Goal: Submit feedback/report problem: Submit feedback/report problem

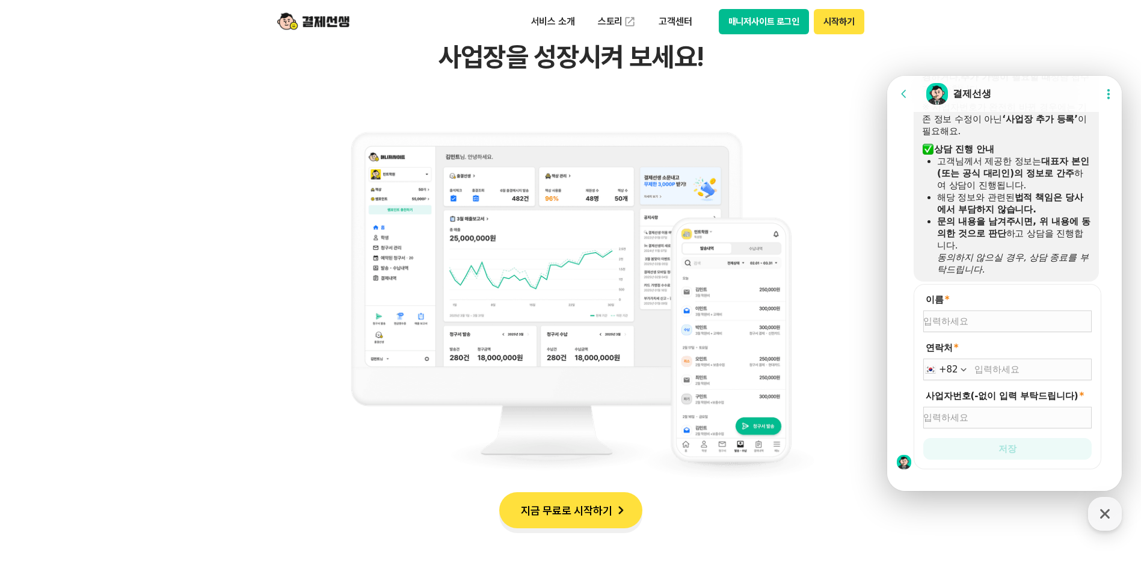
scroll to position [1218, 0]
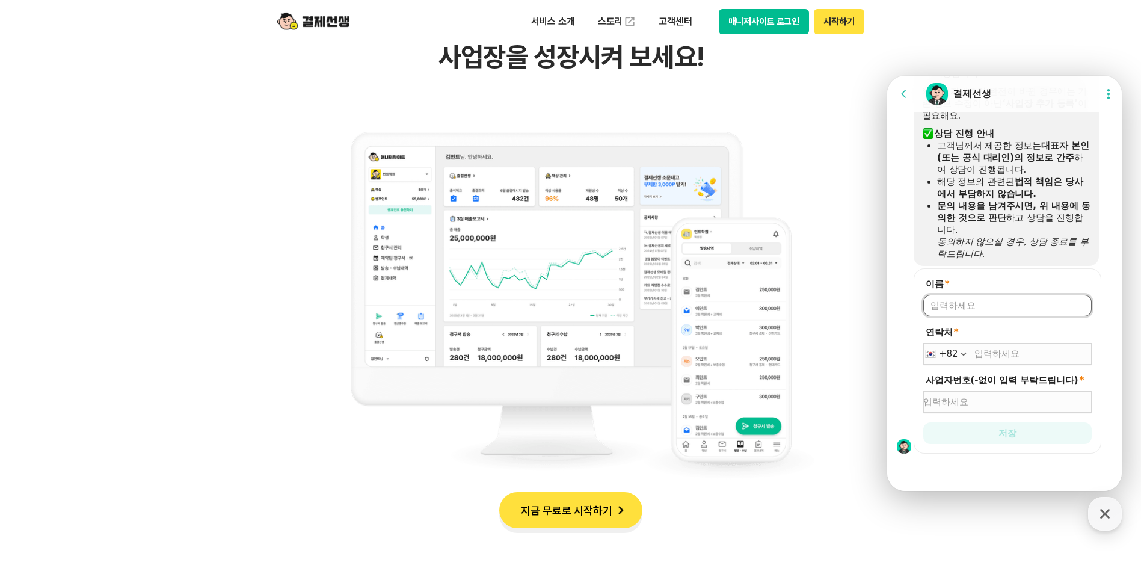
click at [990, 302] on input "이름 *" at bounding box center [1007, 306] width 154 height 12
type input "q"
type input "[PERSON_NAME]"
click at [1009, 353] on input "연락처 *" at bounding box center [1032, 354] width 117 height 12
type input "[PHONE_NUMBER]"
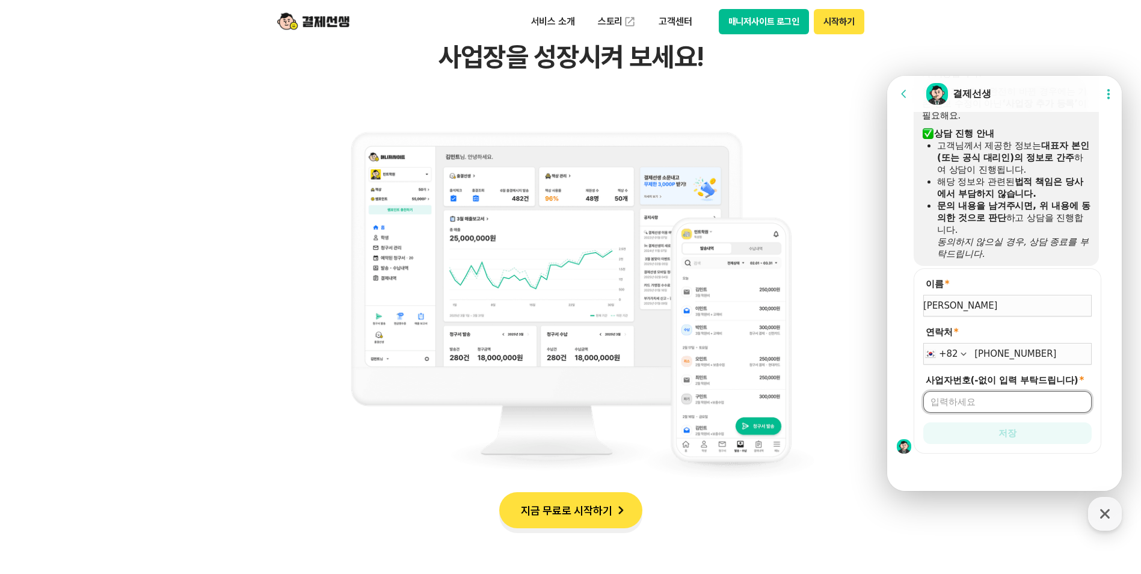
click at [994, 406] on input "사업자번호(-없이 입력 부탁드립니다) *" at bounding box center [1007, 402] width 154 height 12
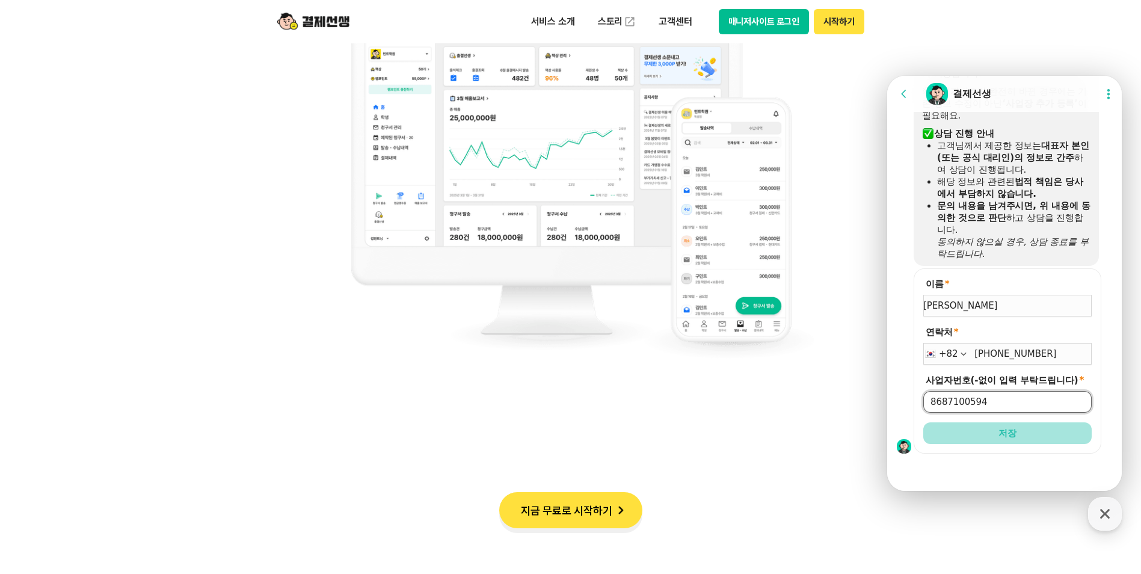
type input "8687100594"
click at [1007, 439] on button "저장" at bounding box center [1007, 433] width 168 height 22
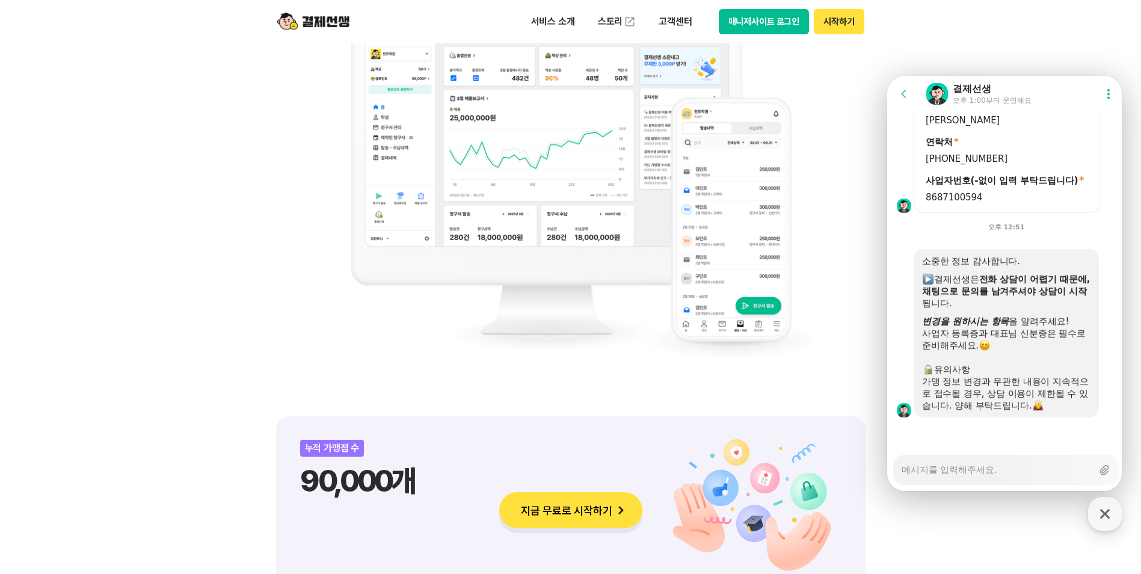
scroll to position [1399, 0]
click at [918, 466] on textarea "Messenger Input Textarea" at bounding box center [997, 465] width 191 height 20
type textarea "x"
type textarea "e"
type textarea "x"
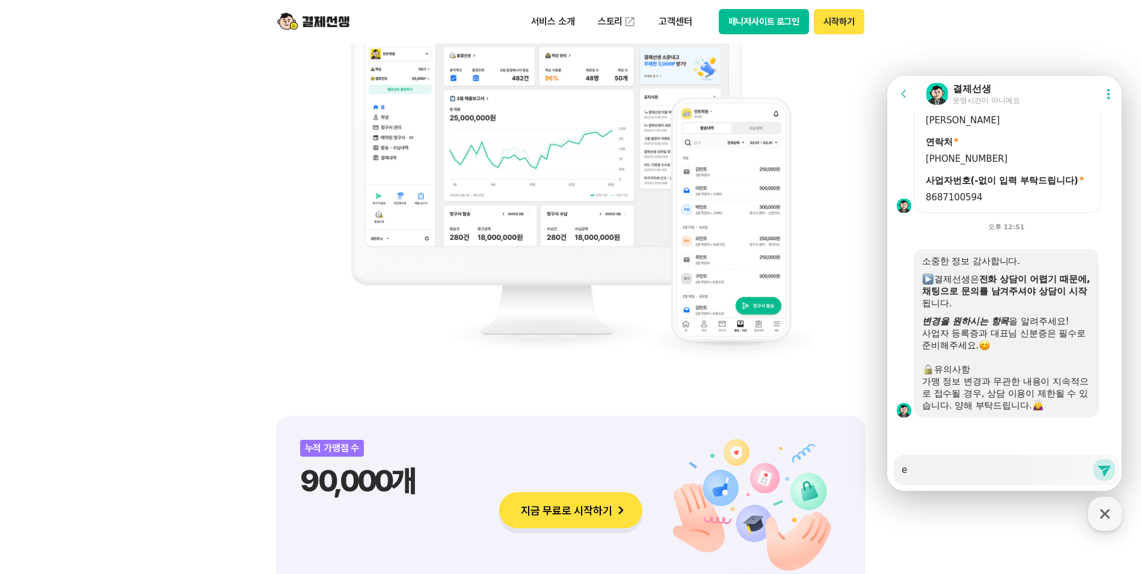
type textarea "eo"
type textarea "x"
type textarea "eov"
type textarea "x"
type textarea "eovy"
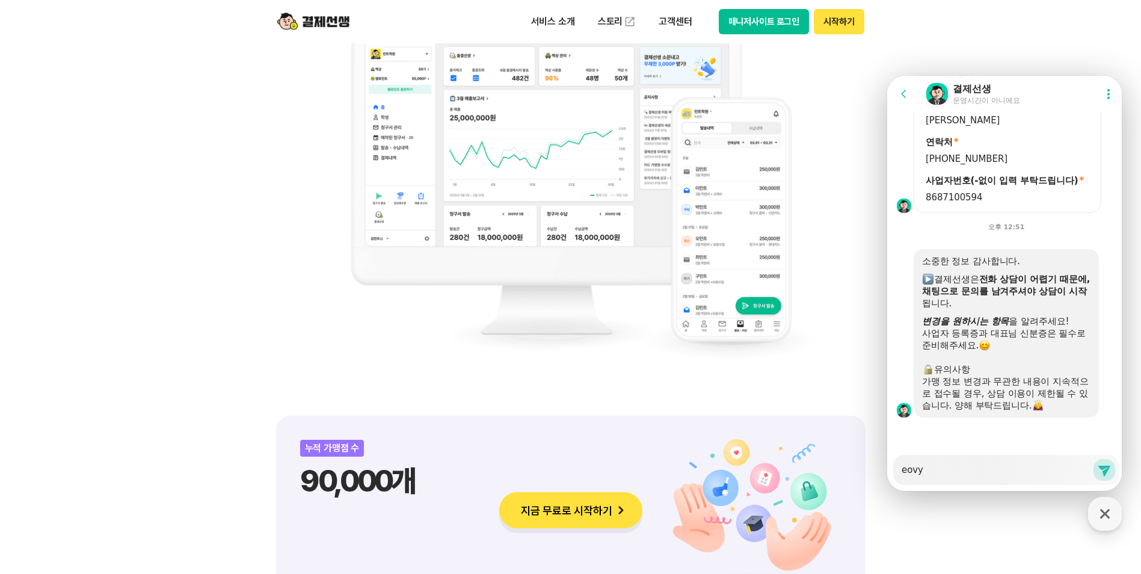
type textarea "x"
type textarea "eov"
type textarea "x"
type textarea "eo"
type textarea "x"
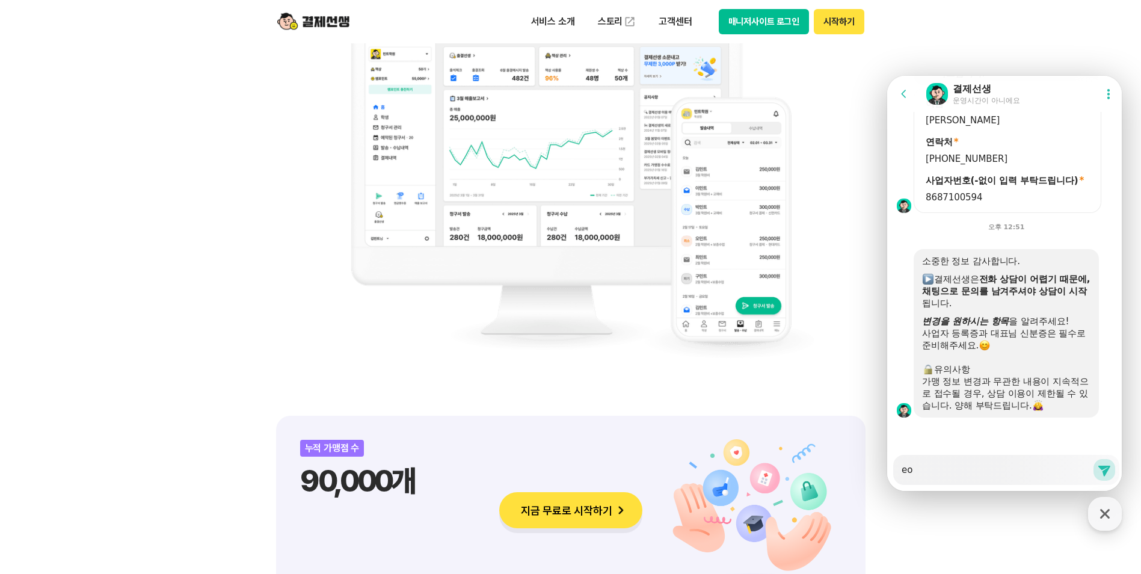
type textarea "e"
type textarea "x"
type textarea "ㄷ"
type textarea "x"
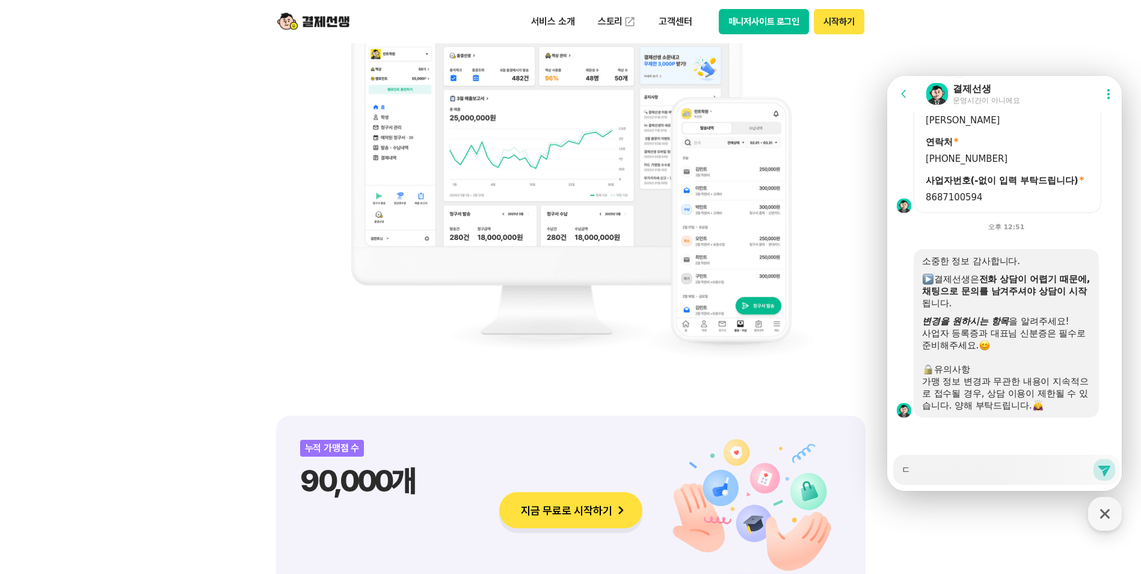
type textarea "대"
type textarea "x"
type textarea "댚"
type textarea "x"
type textarea "대표"
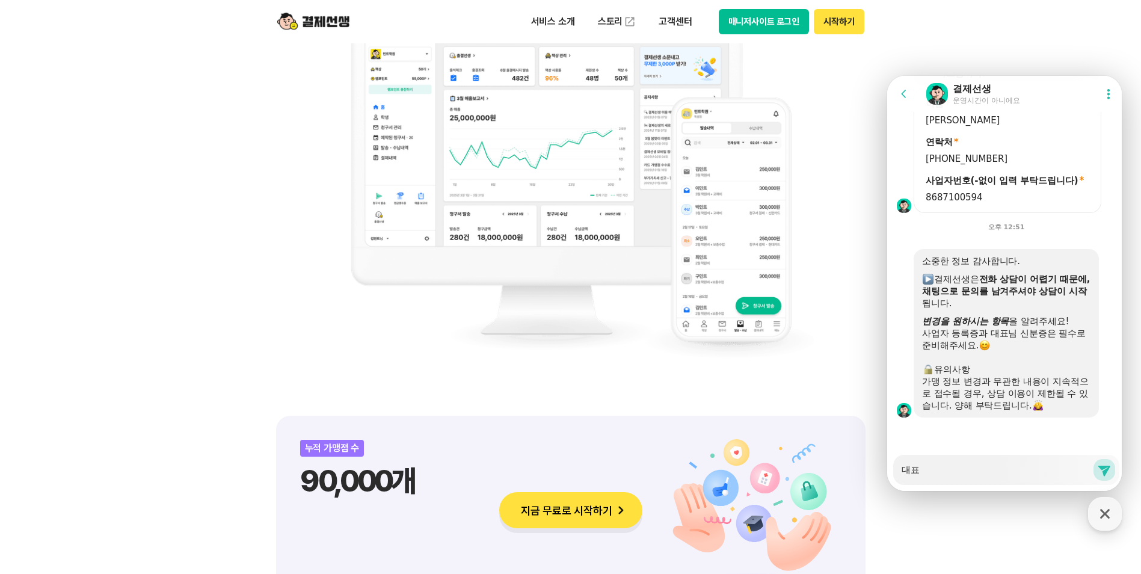
type textarea "x"
type textarea "대푲"
type textarea "x"
type textarea "대표자"
type textarea "x"
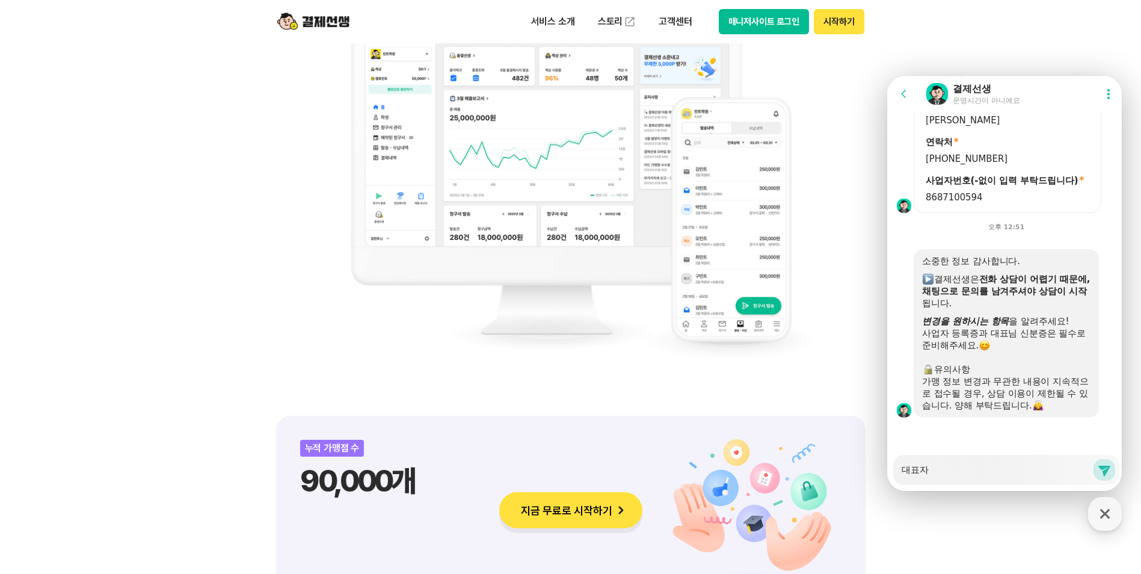
type textarea "대표자"
type textarea "x"
type textarea "대표자 ㅂ"
type textarea "x"
type textarea "대표자 [PERSON_NAME]"
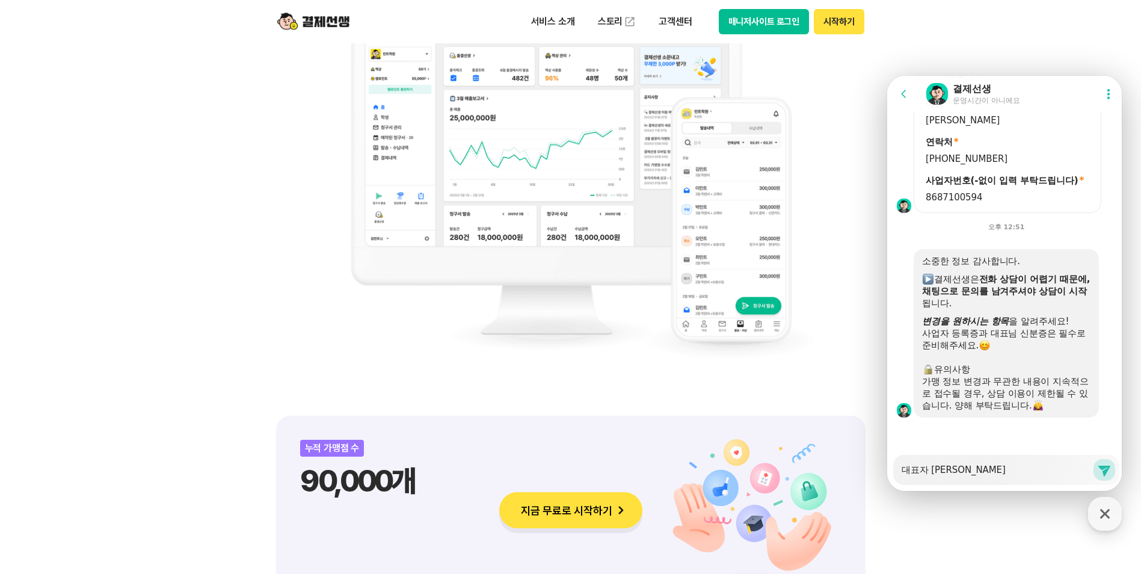
type textarea "x"
type textarea "대표자 [PERSON_NAME]"
type textarea "x"
type textarea "대표자 [PERSON_NAME]"
type textarea "x"
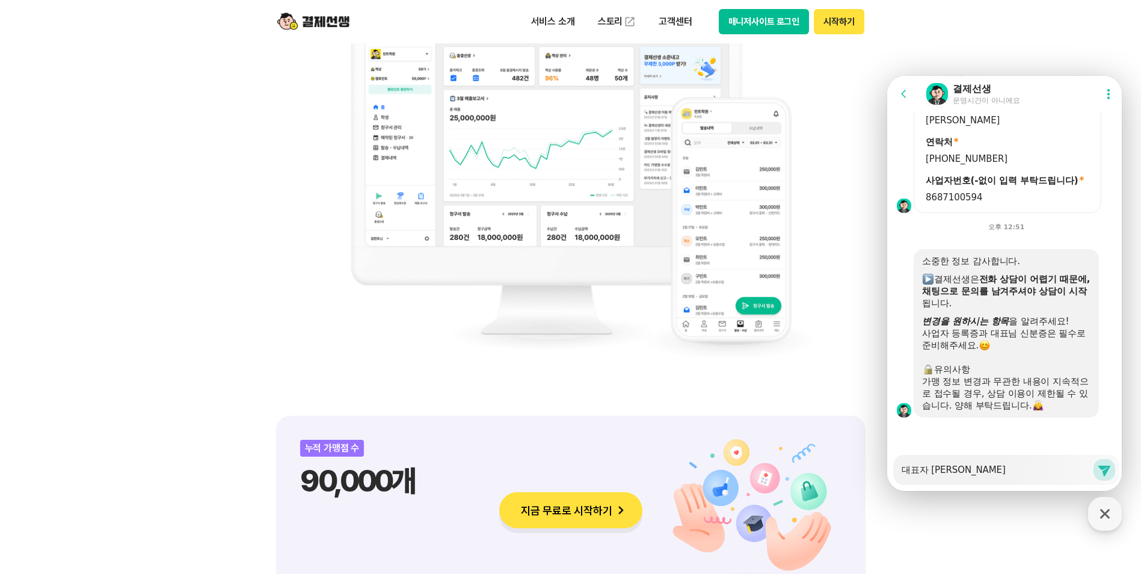
type textarea "대표자 [PERSON_NAME]"
type textarea "x"
type textarea "대표자 [PERSON_NAME]"
type textarea "x"
type textarea "대표자 [PERSON_NAME]"
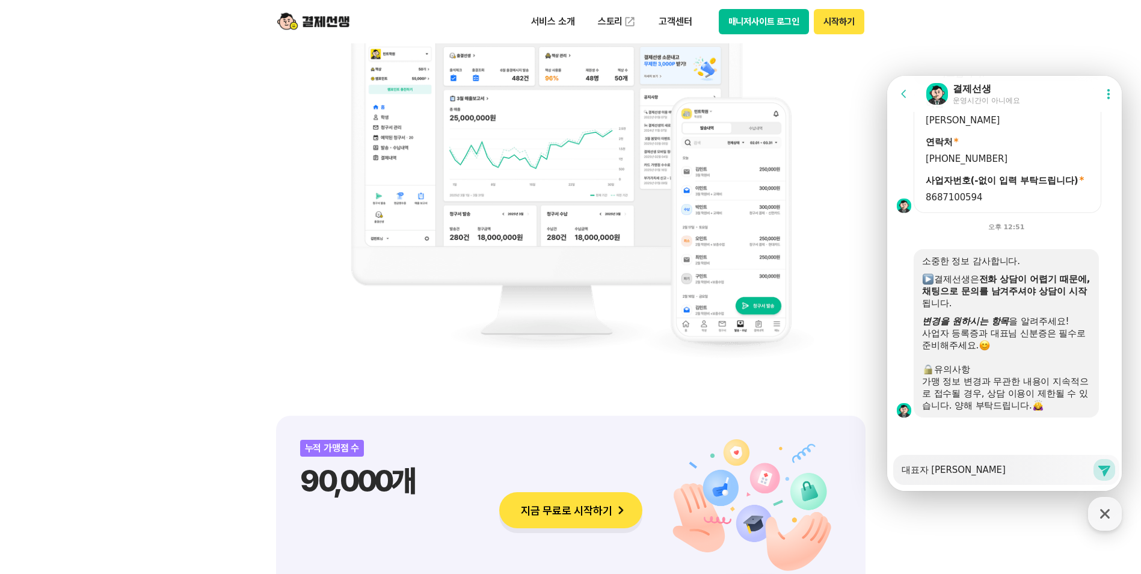
type textarea "x"
type textarea "대표자 [PERSON_NAME]"
type textarea "x"
type textarea "대표자 [PERSON_NAME],"
type textarea "x"
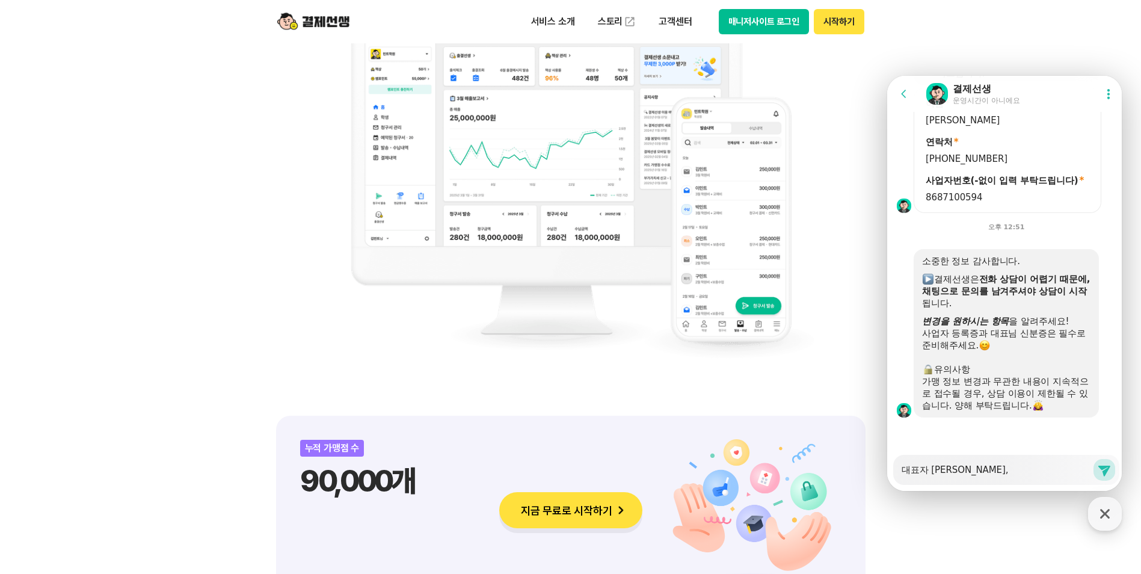
type textarea "대표자 [PERSON_NAME],"
type textarea "x"
type textarea "대표자 [PERSON_NAME], ㅅ"
type textarea "x"
type textarea "대표자 [PERSON_NAME], 사"
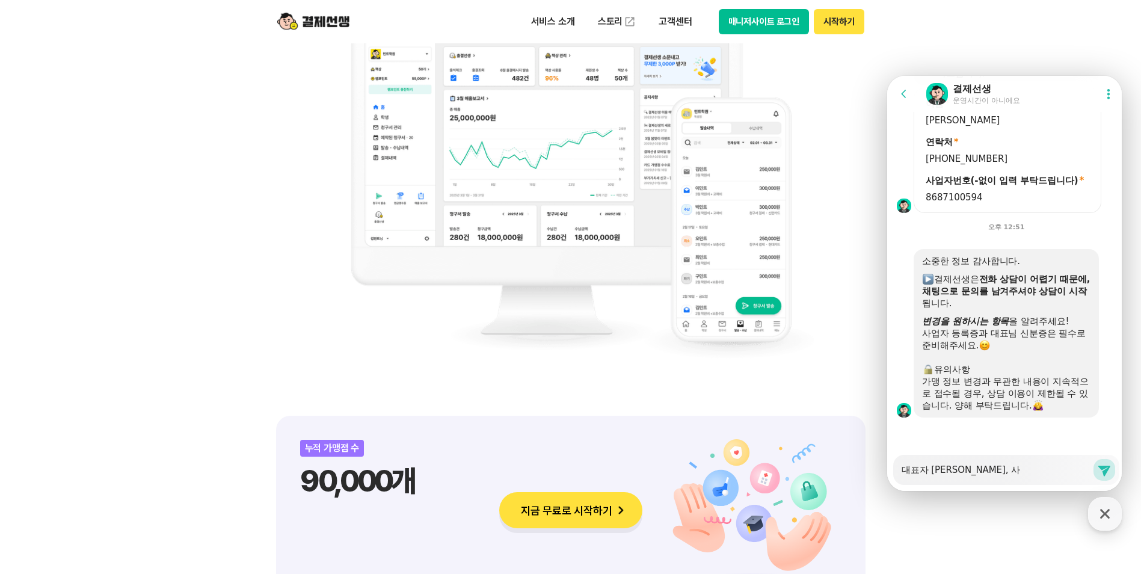
type textarea "x"
type textarea "대표자 [PERSON_NAME], 상"
type textarea "x"
type textarea "대표자 [PERSON_NAME], 사어"
type textarea "x"
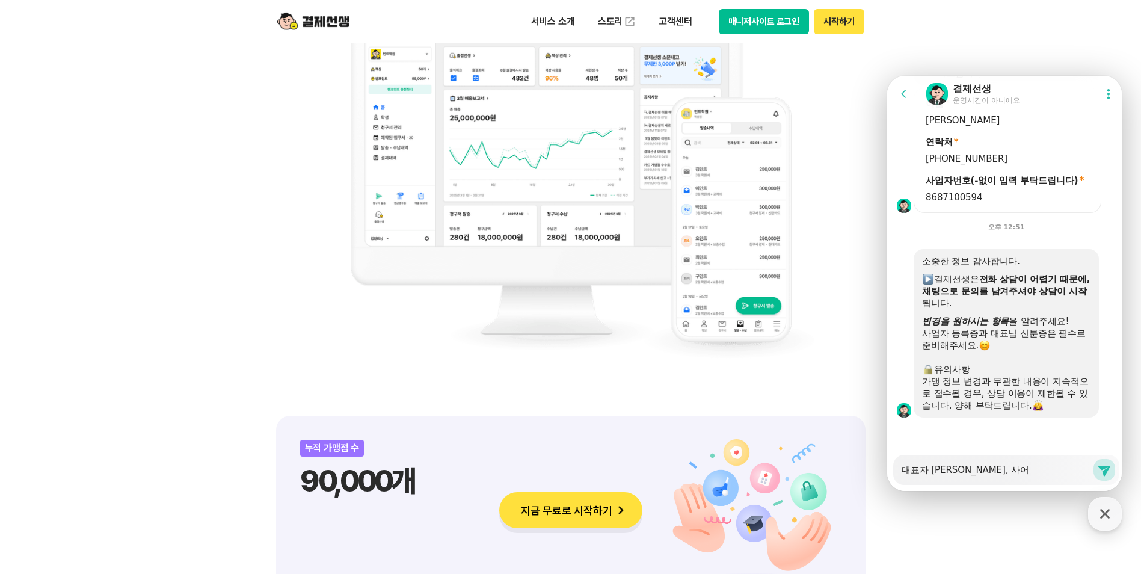
type textarea "대표자 [PERSON_NAME], 사업"
type textarea "x"
type textarea "대표자 [PERSON_NAME], 사업ㅈ"
type textarea "x"
type textarea "대표자 [PERSON_NAME], 사업자"
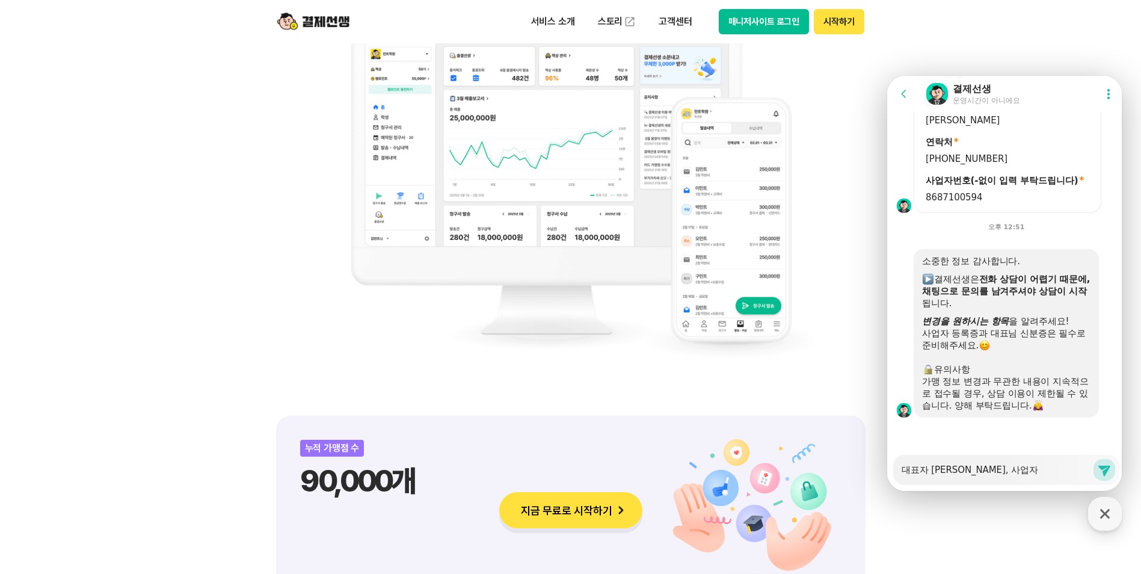
type textarea "x"
type textarea "대표자 [PERSON_NAME], 사업자"
type textarea "x"
type textarea "대표자 [PERSON_NAME], 사업자"
type textarea "x"
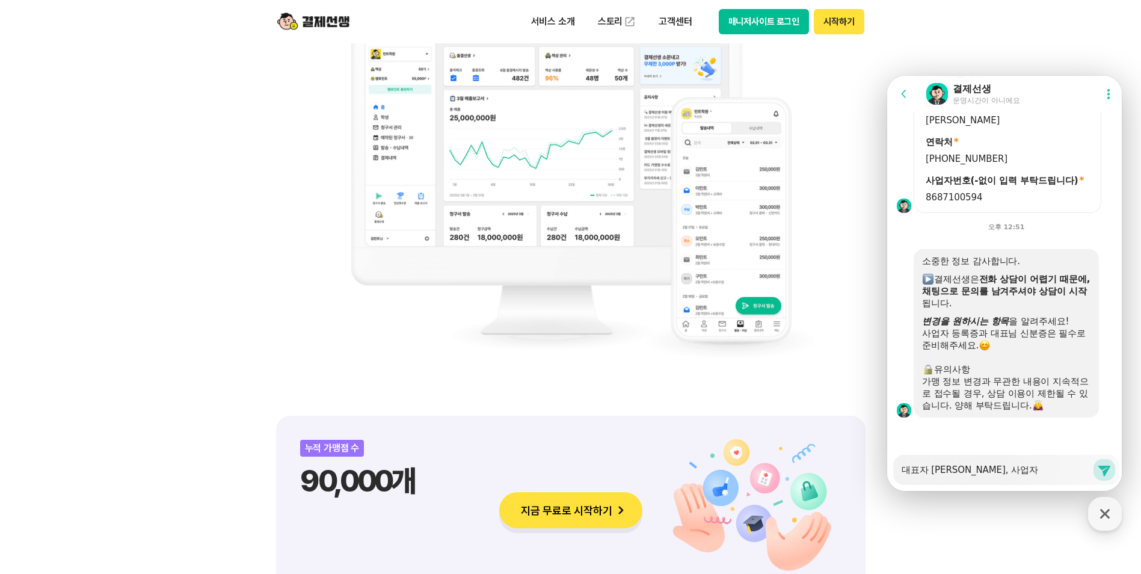
type textarea "대표자 [PERSON_NAME], 사업"
type textarea "x"
type textarea "대표자 [PERSON_NAME], 사"
type textarea "x"
type textarea "대표자 [PERSON_NAME],"
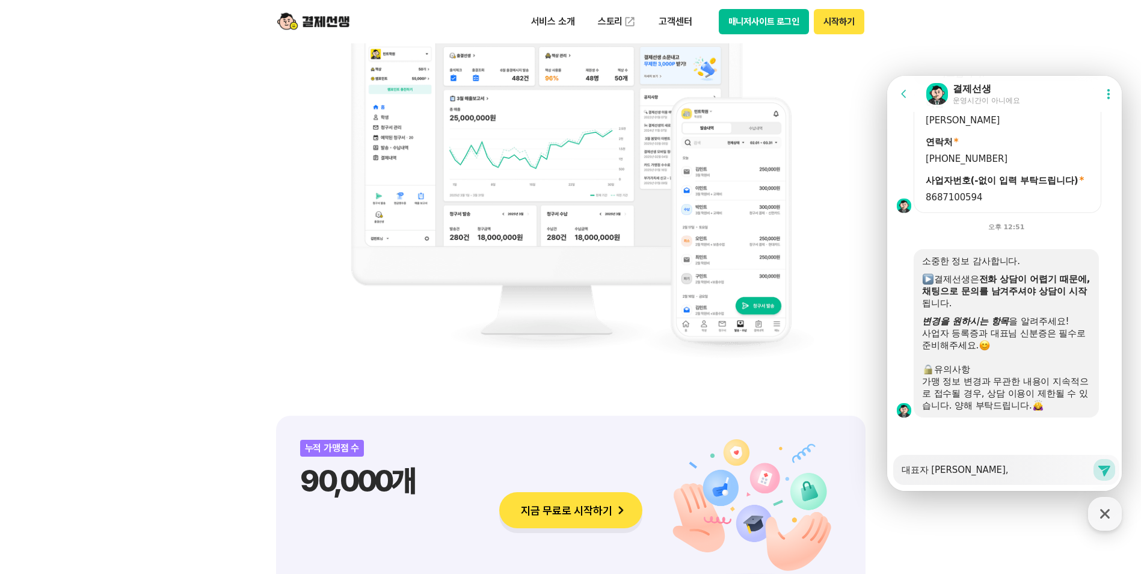
type textarea "x"
type textarea "대표자 [PERSON_NAME],"
type textarea "x"
type textarea "대표자 [PERSON_NAME]"
type textarea "x"
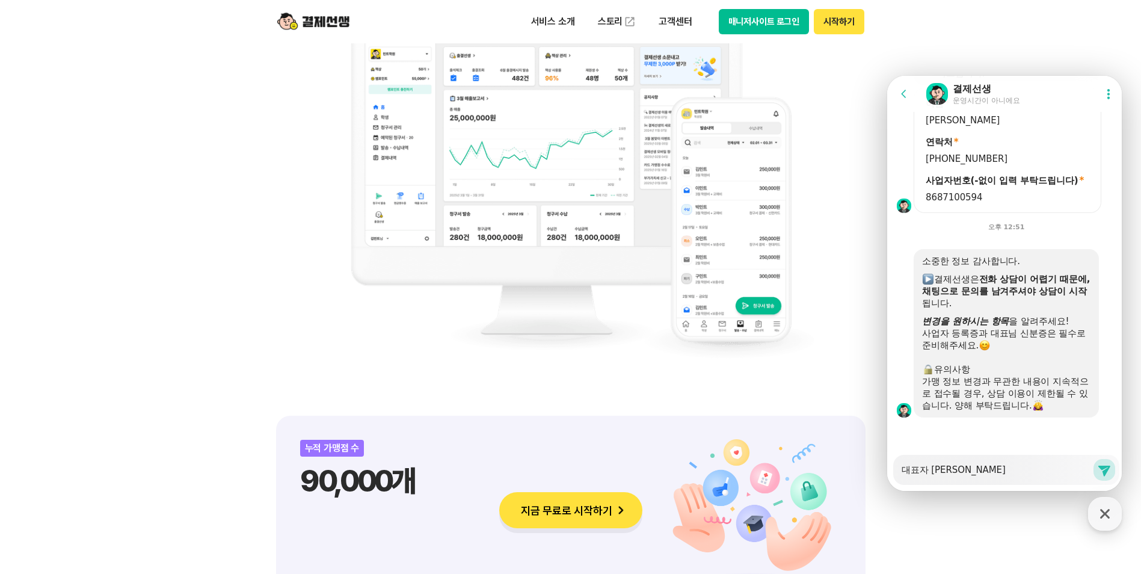
type textarea "대표자 [PERSON_NAME]"
type textarea "x"
type textarea "대표자 [PERSON_NAME]"
type textarea "x"
type textarea "대표자"
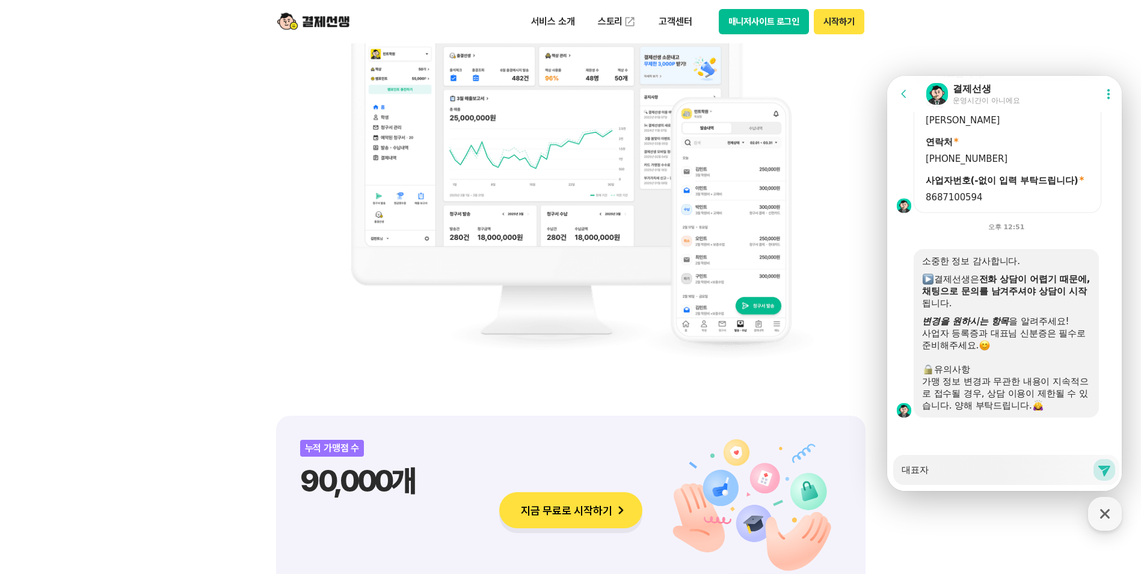
type textarea "x"
type textarea "대표자"
type textarea "x"
type textarea "대표자,"
type textarea "x"
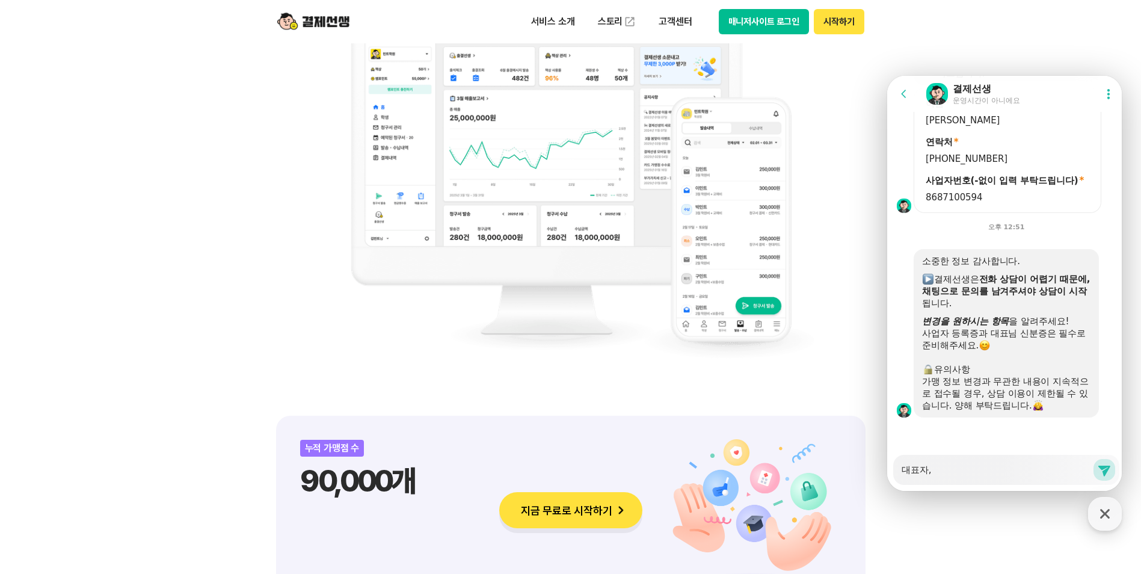
type textarea "대표자,"
type textarea "x"
type textarea "대표자, ㅂ"
type textarea "x"
type textarea "대표자, 바"
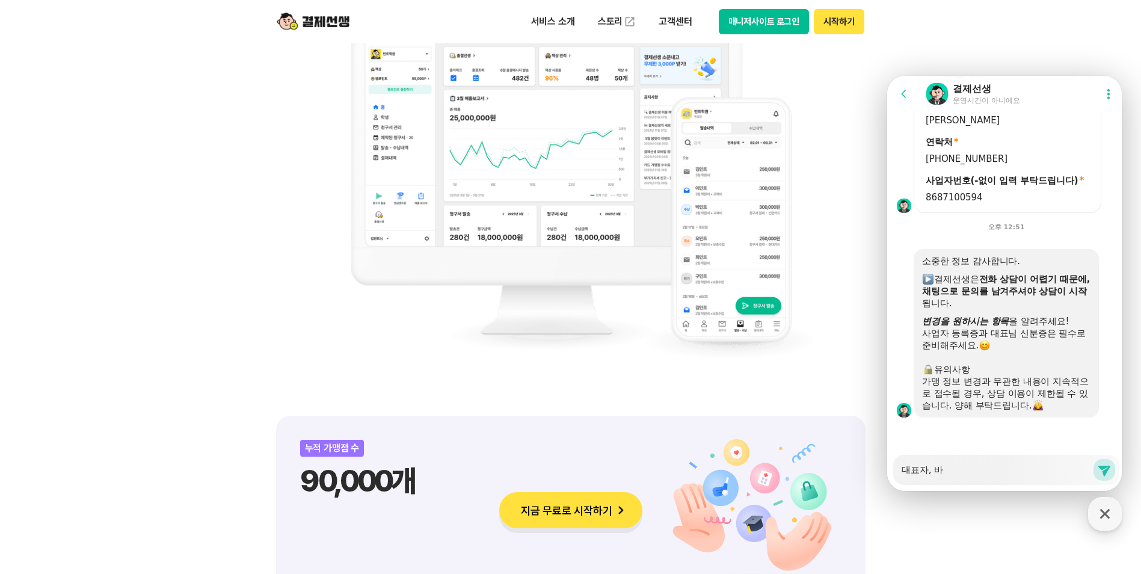
type textarea "x"
type textarea "대표자, [PERSON_NAME]"
type textarea "x"
type textarea "대표자, [PERSON_NAME]"
type textarea "x"
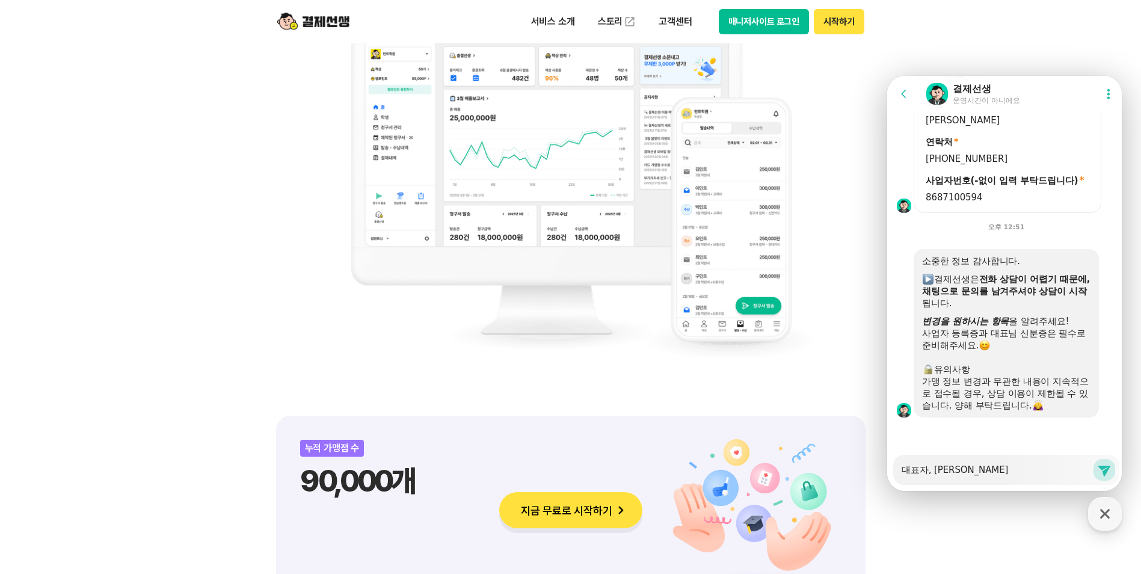
type textarea "대표자, [PERSON_NAME]"
type textarea "x"
type textarea "대표자, [PERSON_NAME]"
type textarea "x"
type textarea "대표자, [PERSON_NAME]"
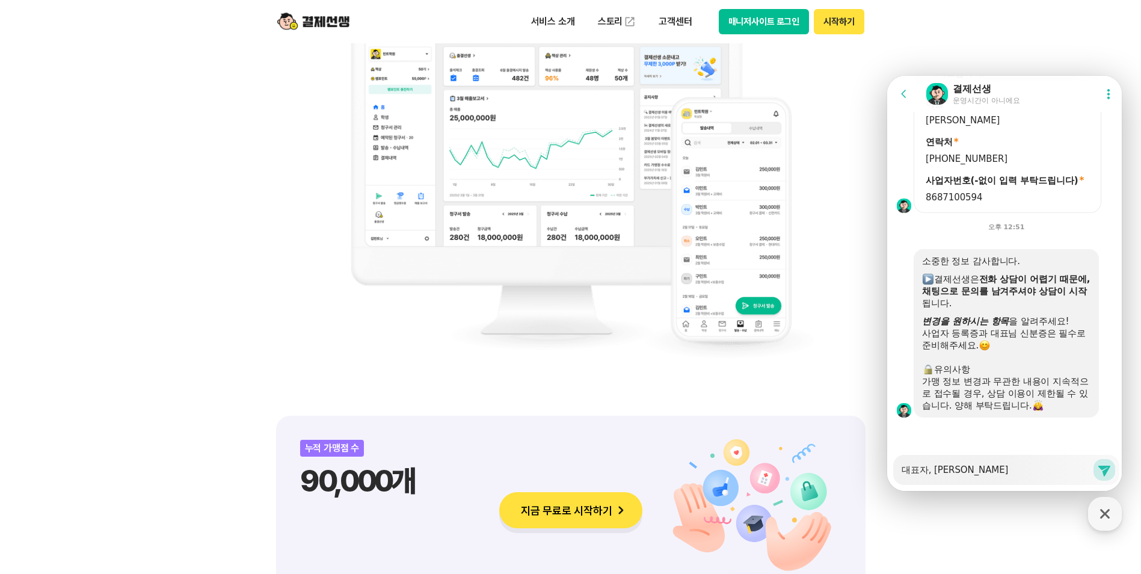
type textarea "x"
type textarea "대표자, [PERSON_NAME]"
type textarea "x"
type textarea "대표자, [PERSON_NAME]"
type textarea "x"
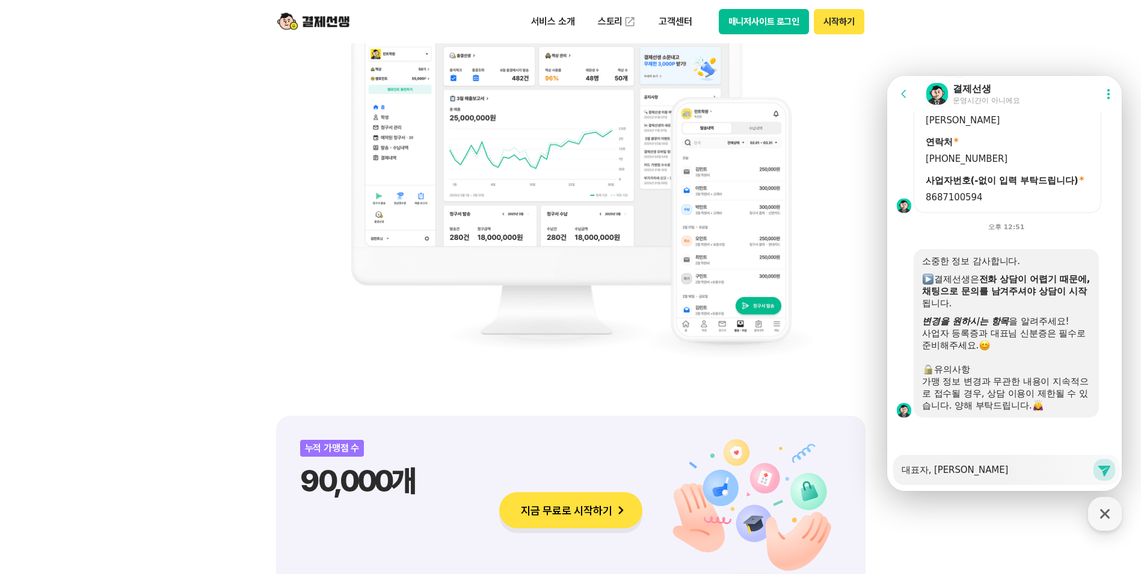
type textarea "대표자, [PERSON_NAME]"
type textarea "x"
type textarea "대표자, [PERSON_NAME]"
type textarea "x"
type textarea "대표자, [PERSON_NAME]"
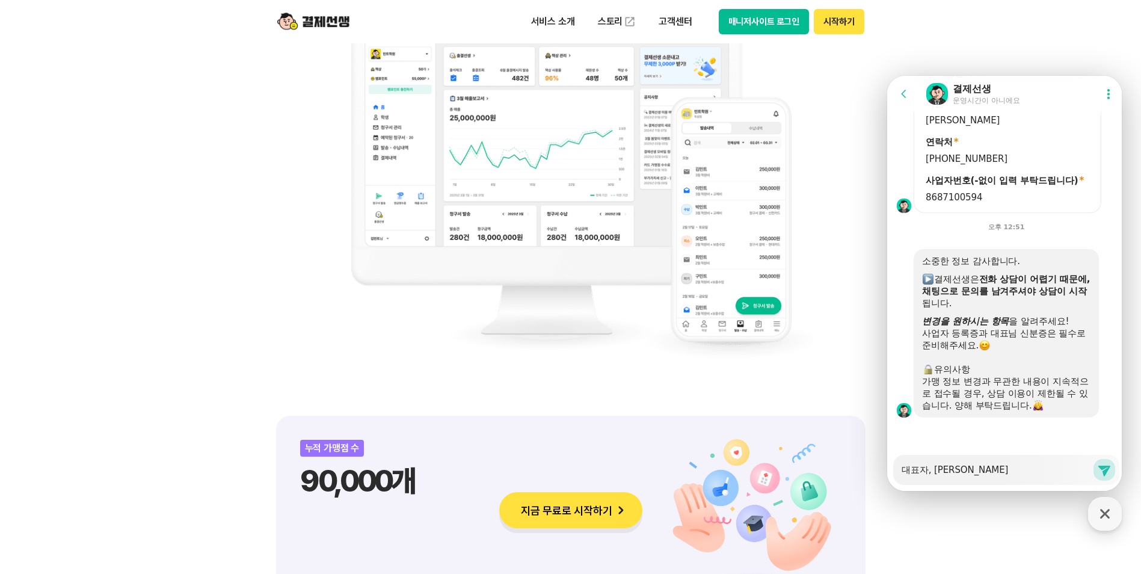
type textarea "x"
type textarea "대표자,"
type textarea "x"
type textarea "대표자, ㅅ"
type textarea "x"
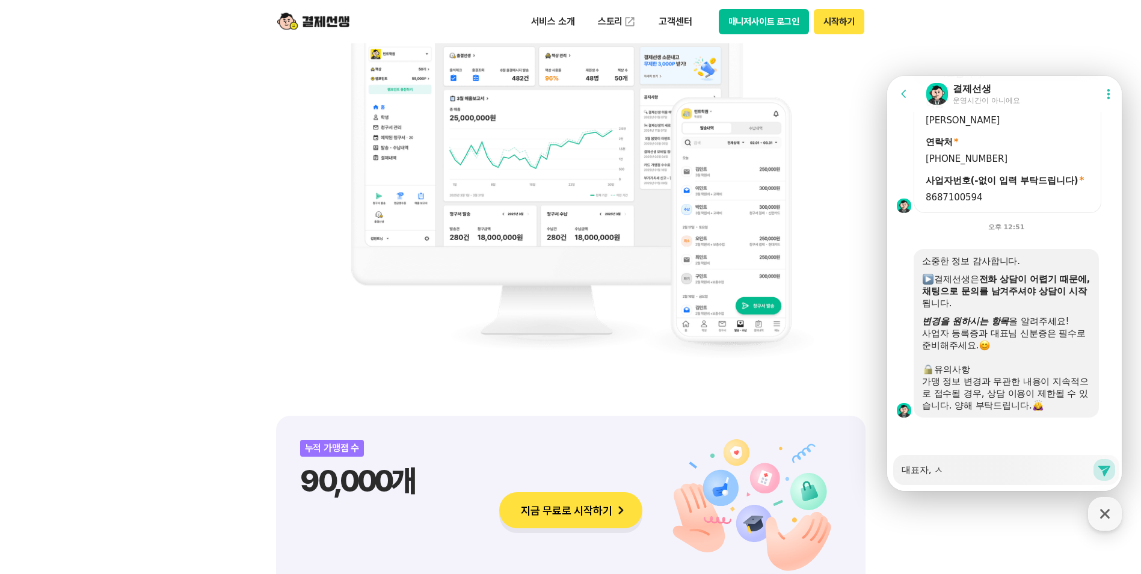
type textarea "대표자, 사"
type textarea "x"
type textarea "대표자, 상"
type textarea "x"
type textarea "대표자, 사어"
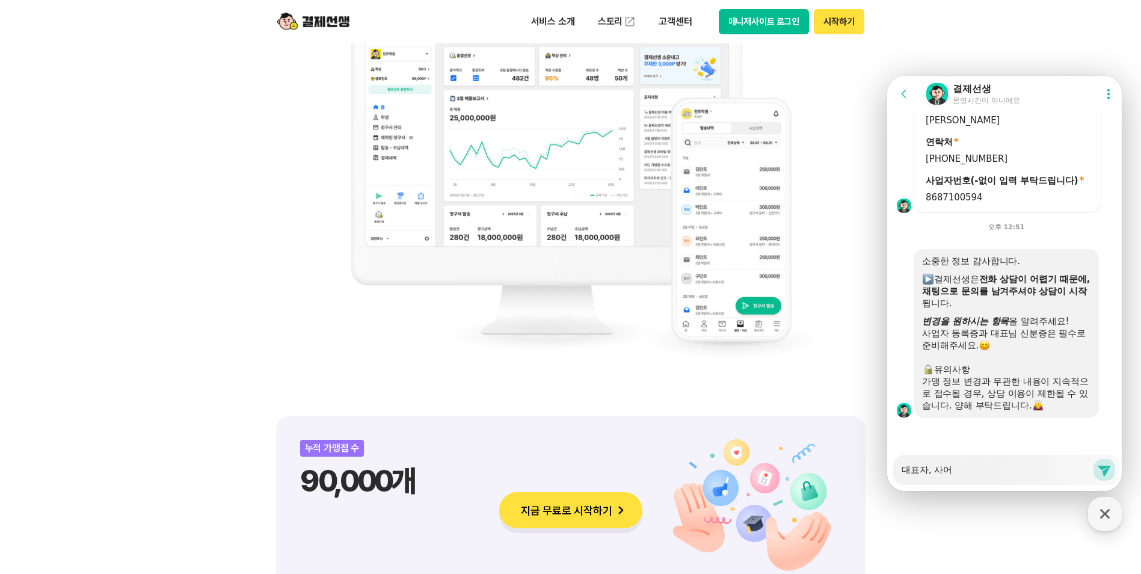
type textarea "x"
type textarea "대표자, 사업"
type textarea "x"
type textarea "대표자, 사업ㅈ"
type textarea "x"
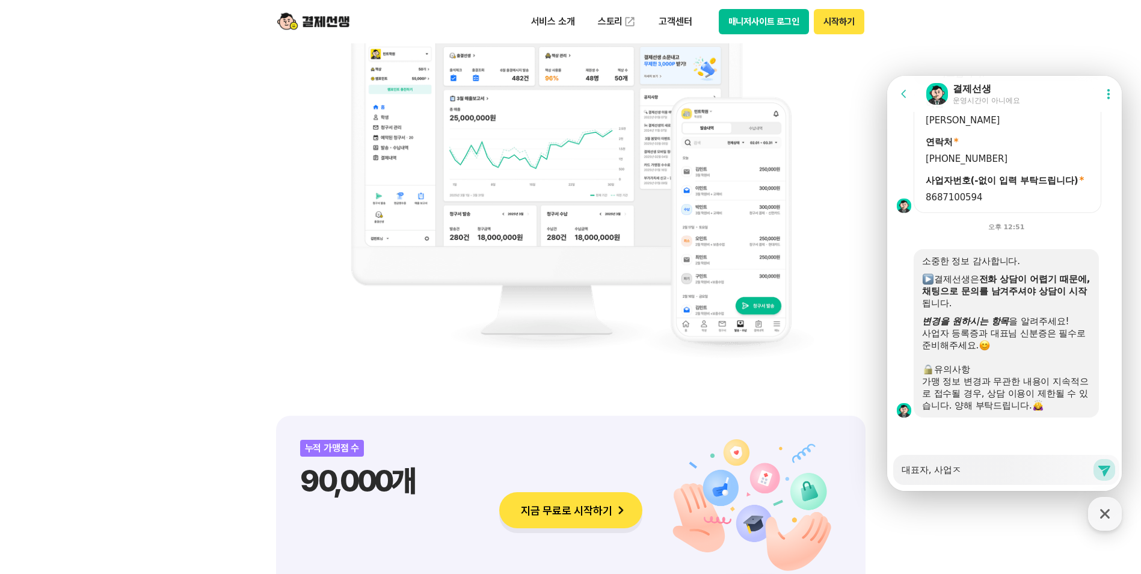
type textarea "대표자, 사업자"
type textarea "x"
type textarea "대표자, 사업잗"
type textarea "x"
type textarea "대표자, 사업자드"
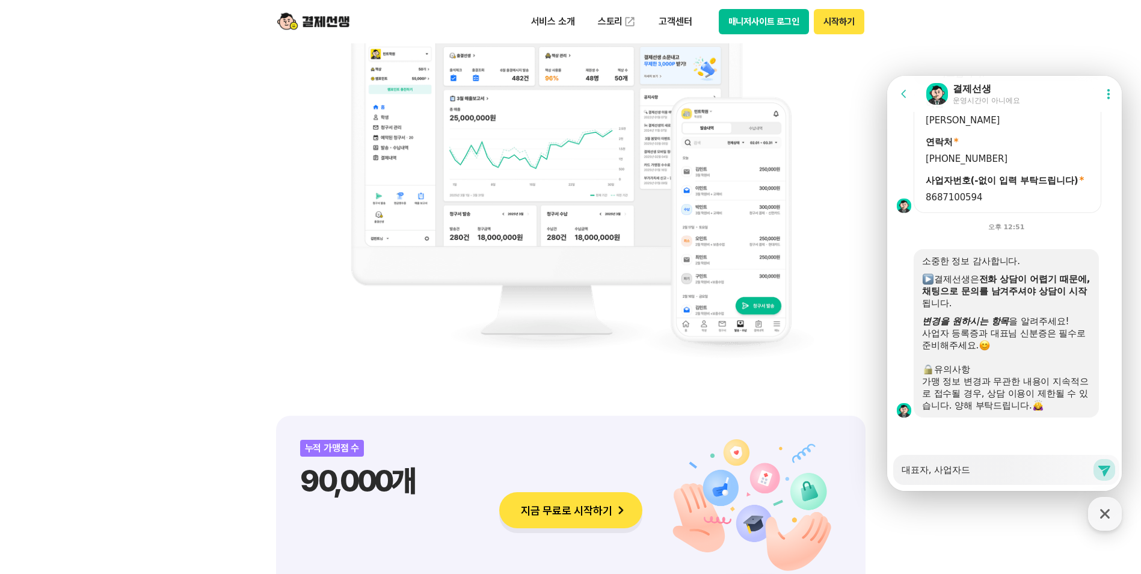
type textarea "x"
type textarea "대표자, 사업자등"
type textarea "x"
type textarea "대표자, 사업자등ㄹ"
type textarea "x"
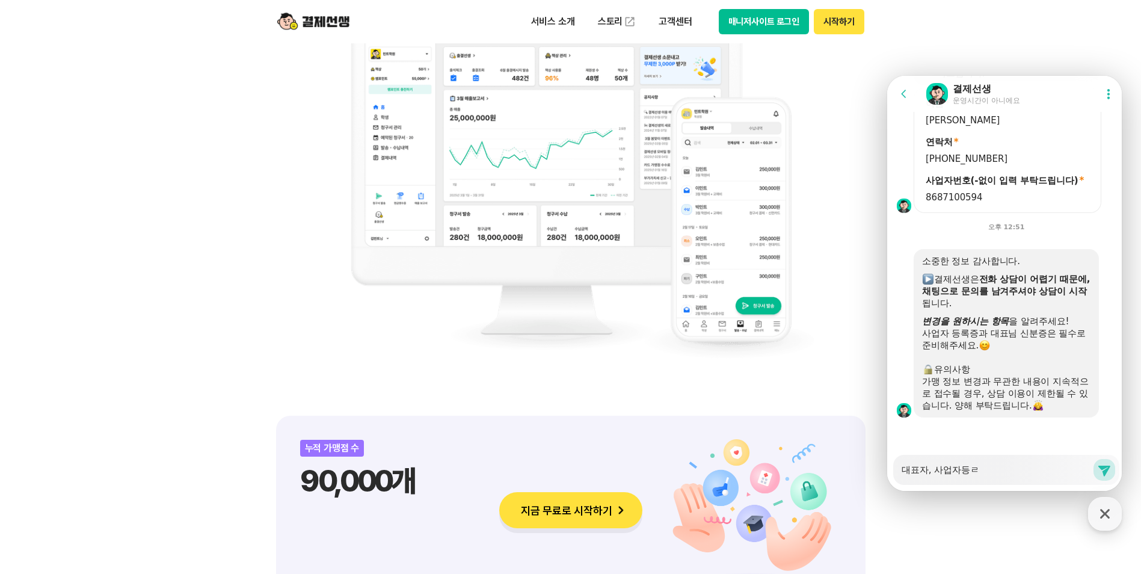
type textarea "대표자, 사업자등로"
type textarea "x"
type textarea "대표자, 사업자등록"
type textarea "x"
type textarea "대표자, 사업자등록ㅂ"
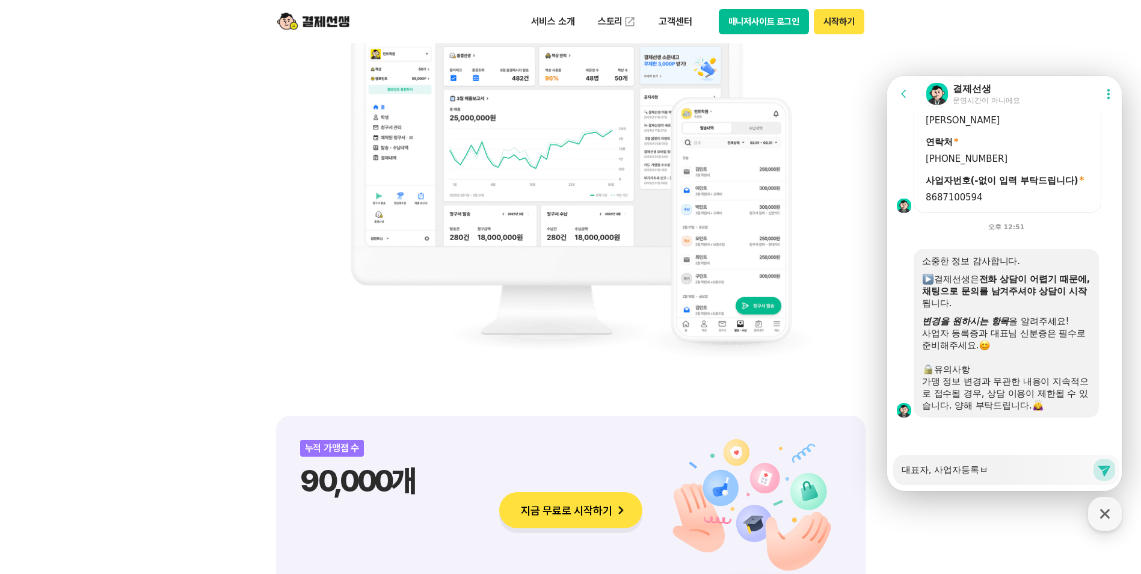
type textarea "x"
type textarea "대표자, 사업자등록버"
type textarea "x"
type textarea "대표자, 사업자등록번"
type textarea "x"
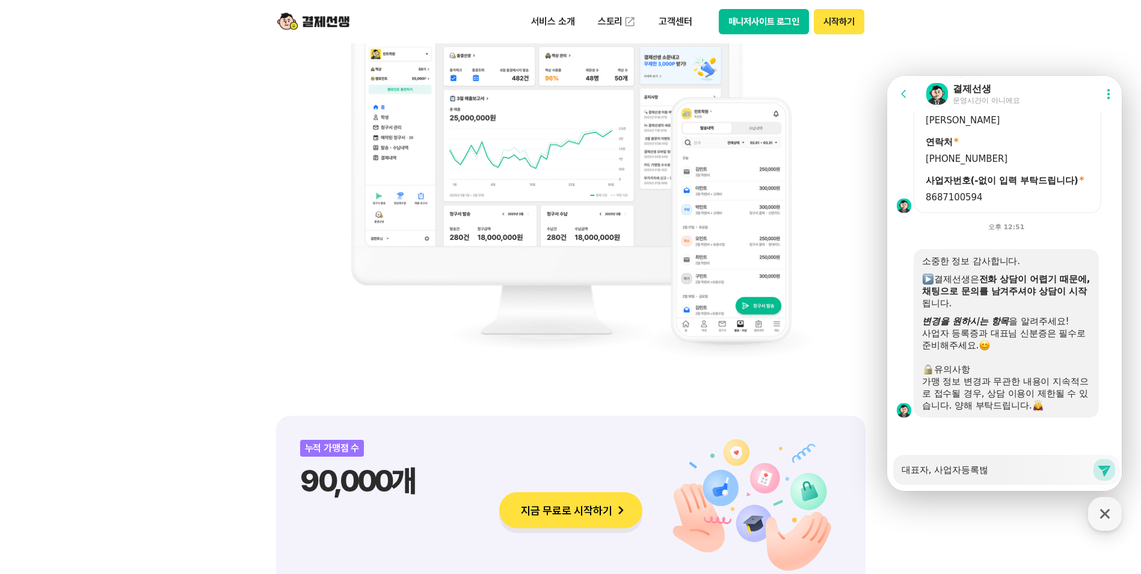
type textarea "대표자, 사업자등록번호"
type textarea "x"
type textarea "대표자, 사업자등록번호"
type textarea "x"
type textarea "대표자, 사업자등록번호"
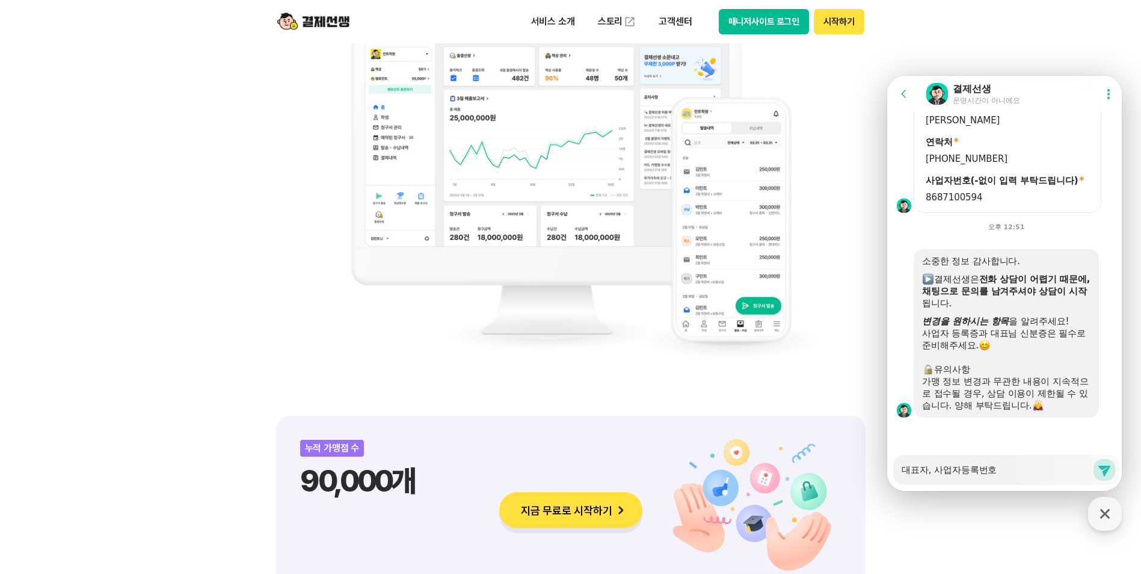
type textarea "x"
type textarea "대표자, 사업자등록번호ㄹ"
type textarea "x"
type textarea "대표자, 사업자등록번호르"
type textarea "x"
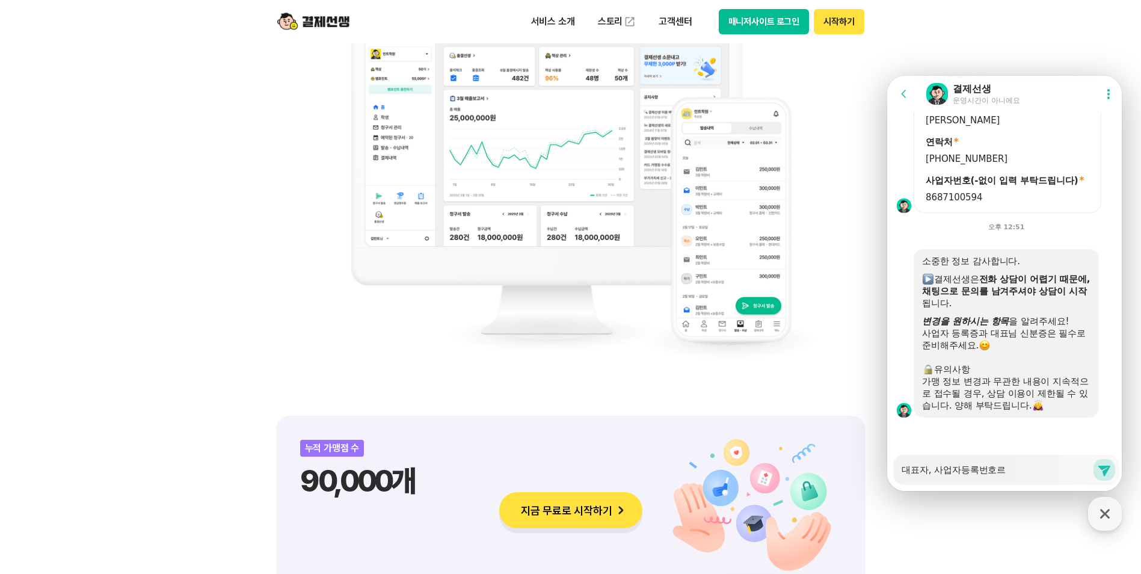
type textarea "대표자, 사업자등록번호를"
type textarea "x"
type textarea "대표자, 사업자등록번호를"
type textarea "x"
type textarea "대표자, 사업자등록번호를 ㅂ"
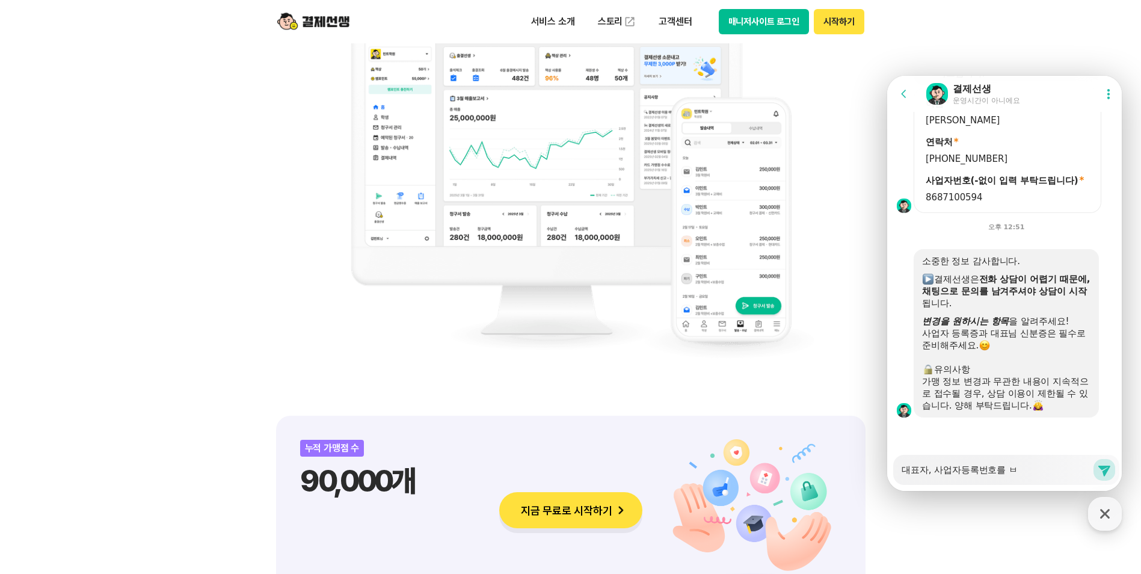
type textarea "x"
type textarea "대표자, 사업자등록번호를 벼"
type textarea "x"
type textarea "대표자, 사업자등록번호를 변ㄱ"
type textarea "x"
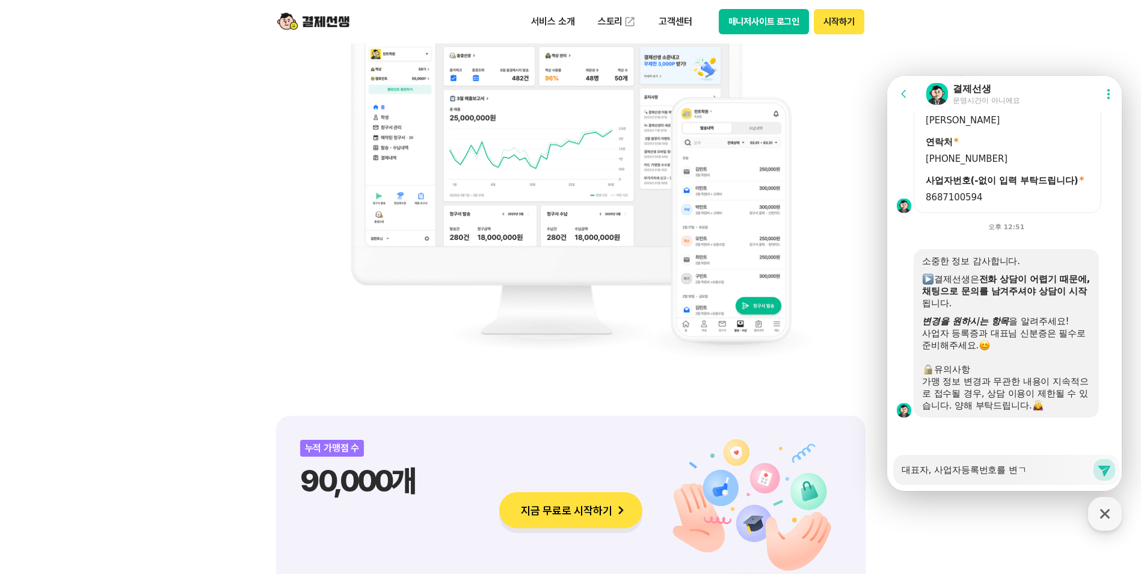
type textarea "대표자, 사업자등록번호를 변겨"
type textarea "x"
type textarea "대표자, 사업자등록번호를 변경"
type textarea "x"
type textarea "대표자, 사업자등록번호를 변경ㅎ"
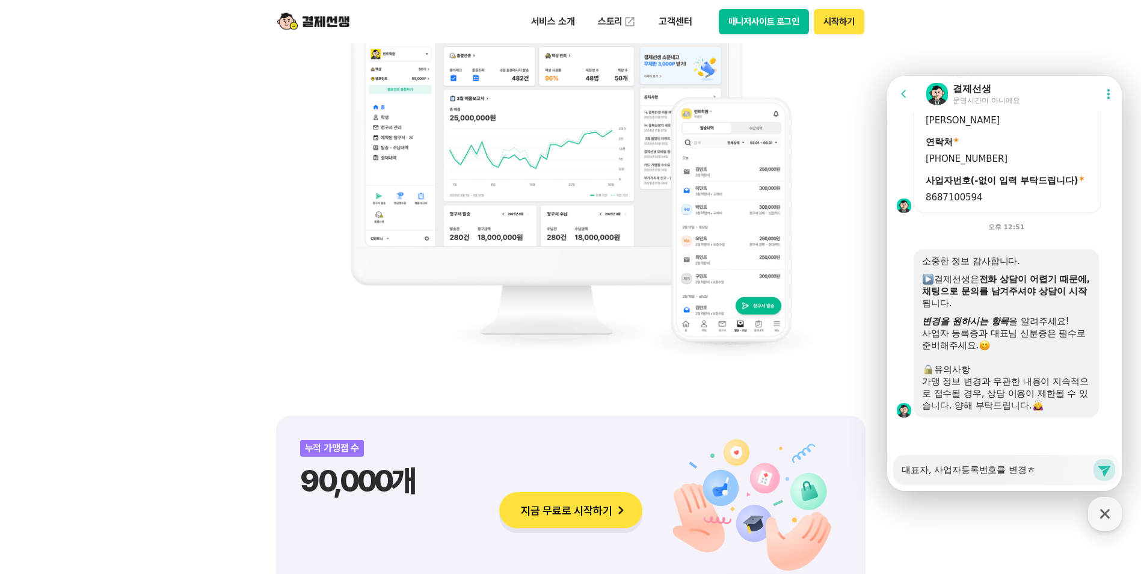
type textarea "x"
type textarea "대표자, 사업자등록번호를 변경해"
type textarea "x"
type textarea "대표자, 사업자등록번호를 변경햇"
type textarea "x"
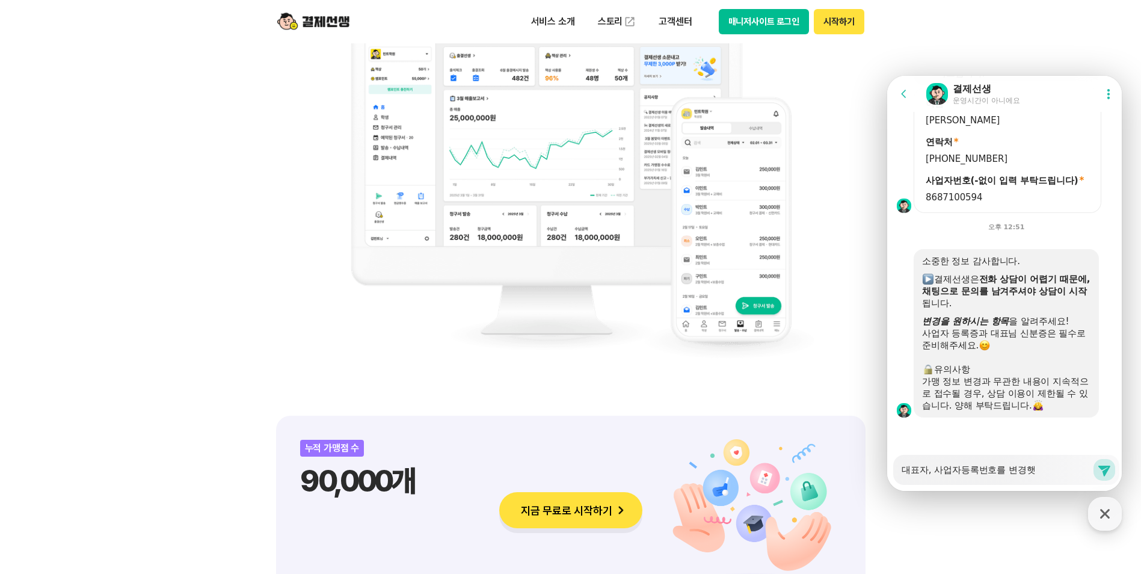
type textarea "대표자, 사업자등록번호를 변경해서"
type textarea "x"
type textarea "대표자, 사업자등록번호를 변경해서"
type textarea "x"
type textarea "대표자, 사업자등록번호를 변경해서 ㄱ"
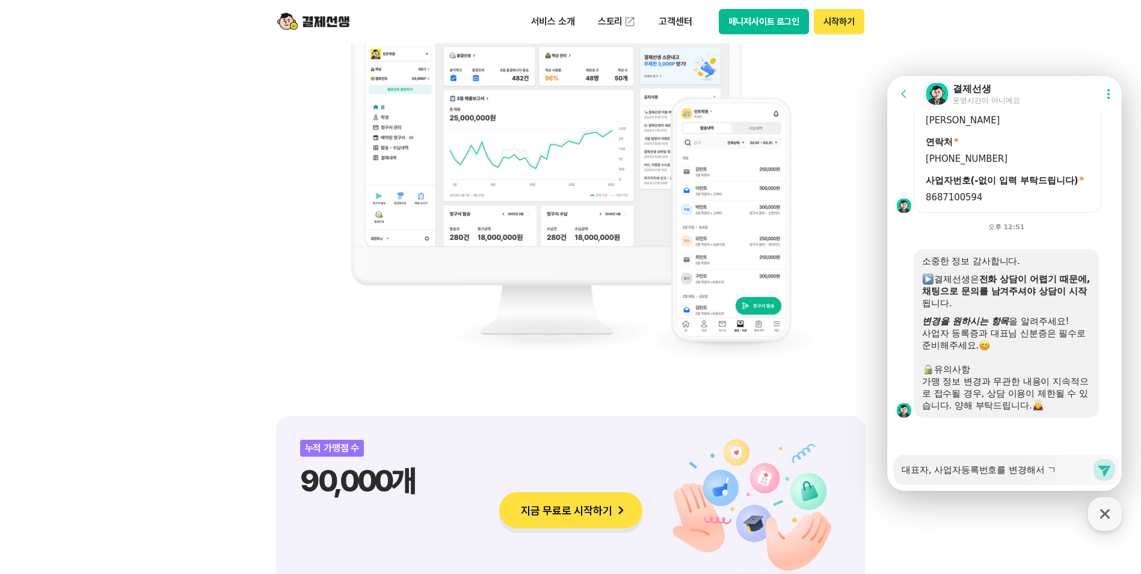
type textarea "x"
type textarea "대표자, 사업자등록번호를 변경해서 기"
type textarea "x"
type textarea "대표자, 사업자등록번호를 변경해서 깆"
type textarea "x"
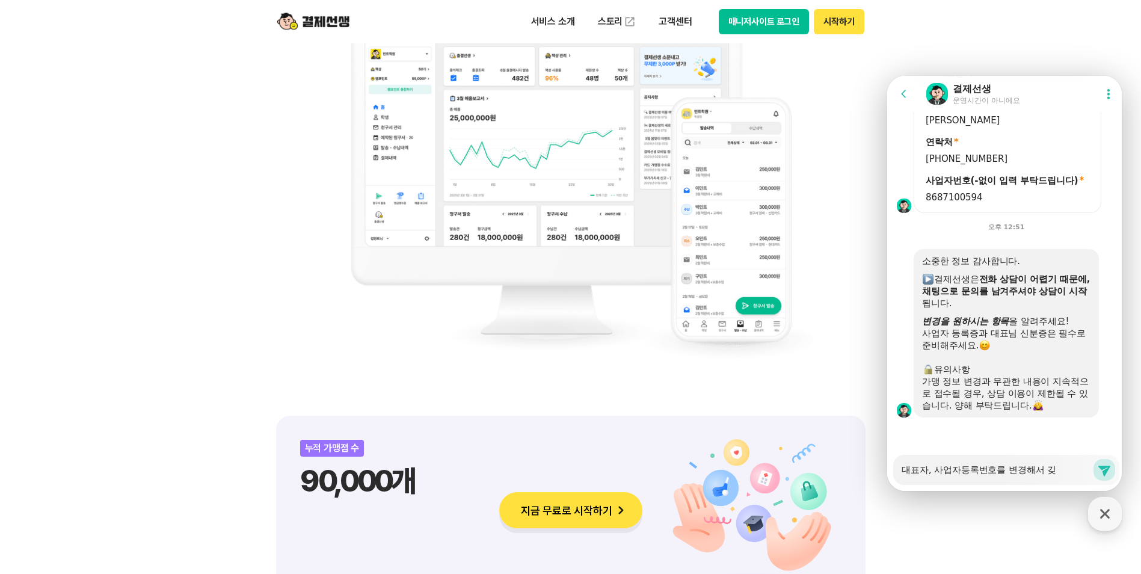
type textarea "대표자, 사업자등록번호를 변경해서 기조"
type textarea "x"
type textarea "대표자, 사업자등록번호를 변경해서 기존"
type textarea "x"
type textarea "대표자, 사업자등록번호를 변경해서 기존"
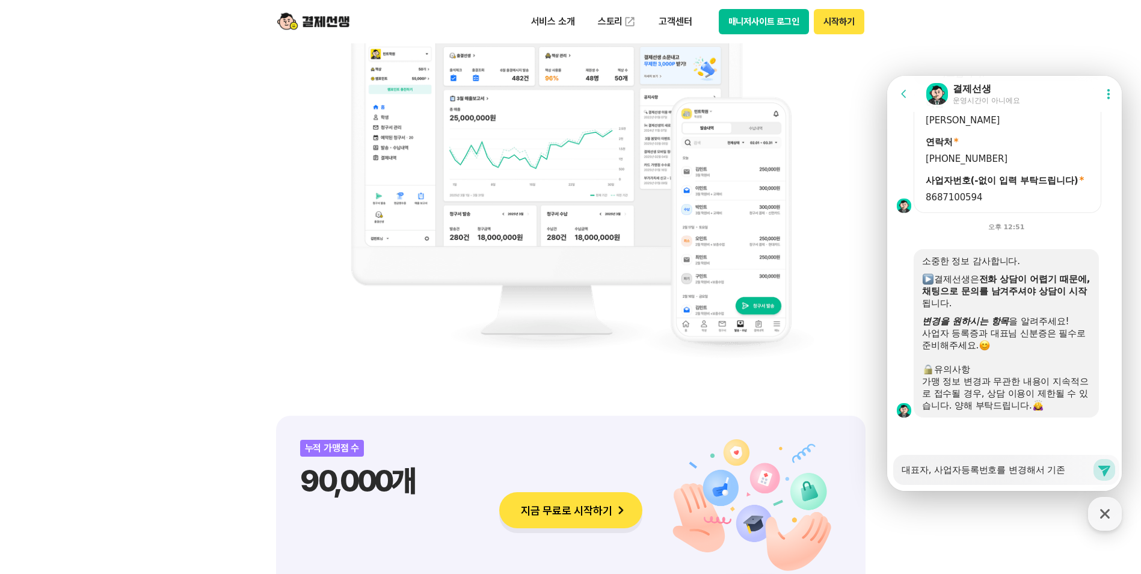
click at [997, 469] on textarea "대표자, 사업자등록번호를 변경해서 기존" at bounding box center [997, 465] width 191 height 20
type textarea "x"
type textarea "대표자, 사업자등록번를 변경해서 기존"
click at [986, 470] on textarea "대표자, 사업자등록번, 통장 를 변경해서 기존" at bounding box center [997, 465] width 191 height 20
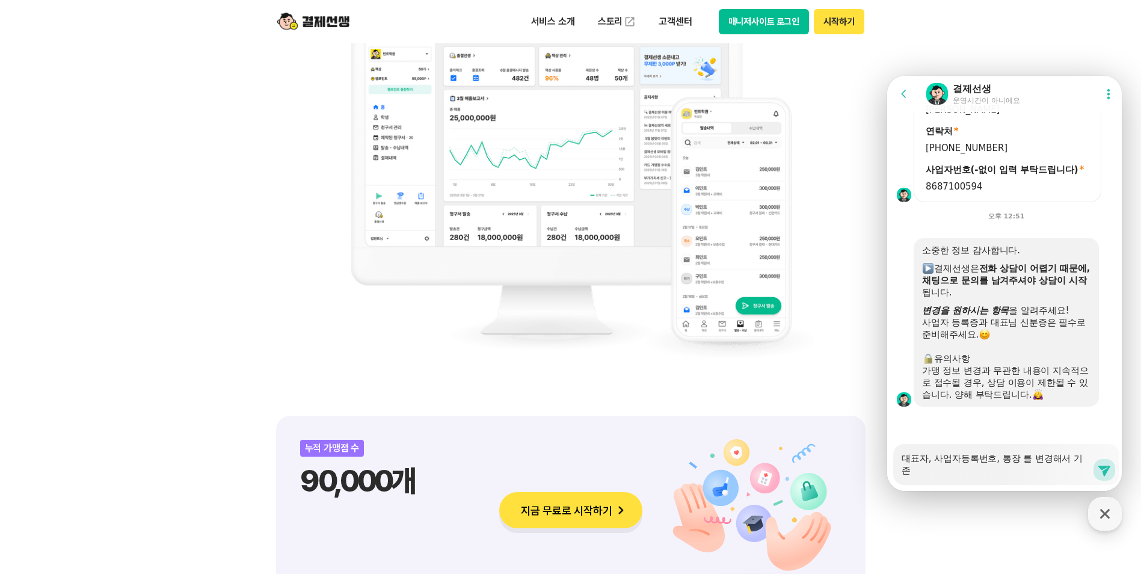
scroll to position [1410, 0]
click at [915, 472] on textarea "대표자, 사업자등록번호, 통장 를 변경해서 기존" at bounding box center [997, 460] width 191 height 32
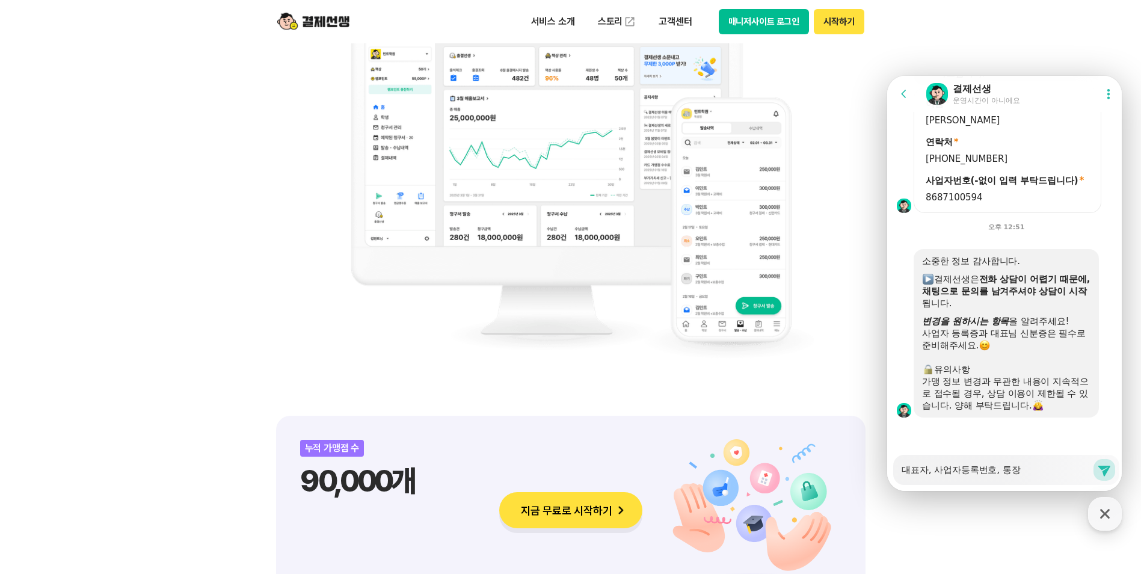
click at [903, 471] on textarea "대표자, 사업자등록번호, 통장" at bounding box center [997, 465] width 191 height 20
click at [901, 468] on div "Messenger Input Textarea 대표자, 사업자등록번호, 통장 Send new message" at bounding box center [1006, 470] width 226 height 30
click at [904, 470] on textarea "대표자, 사업자등록번호, 통장" at bounding box center [997, 465] width 191 height 20
click at [1021, 467] on textarea "대표자, 사업자등록번호, 통장" at bounding box center [997, 465] width 191 height 20
click at [900, 468] on div "Messenger Input Textarea 대표자, 사업자등록번호, 통장 Send new message" at bounding box center [1006, 470] width 226 height 30
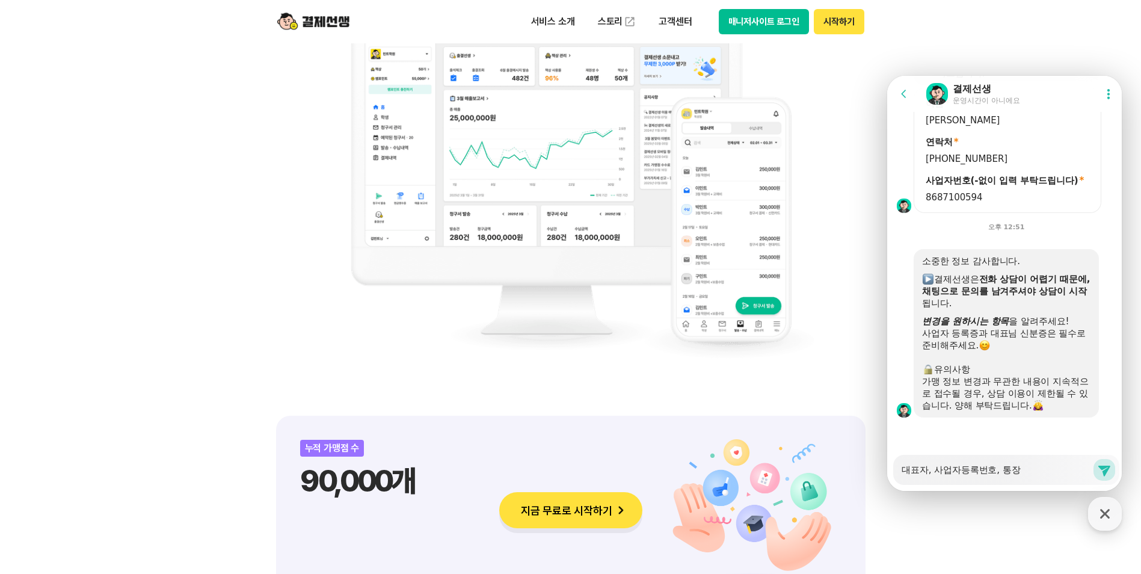
click at [905, 469] on textarea "대표자, 사업자등록번호, 통장" at bounding box center [997, 465] width 191 height 20
click at [1101, 464] on icon at bounding box center [1104, 469] width 14 height 14
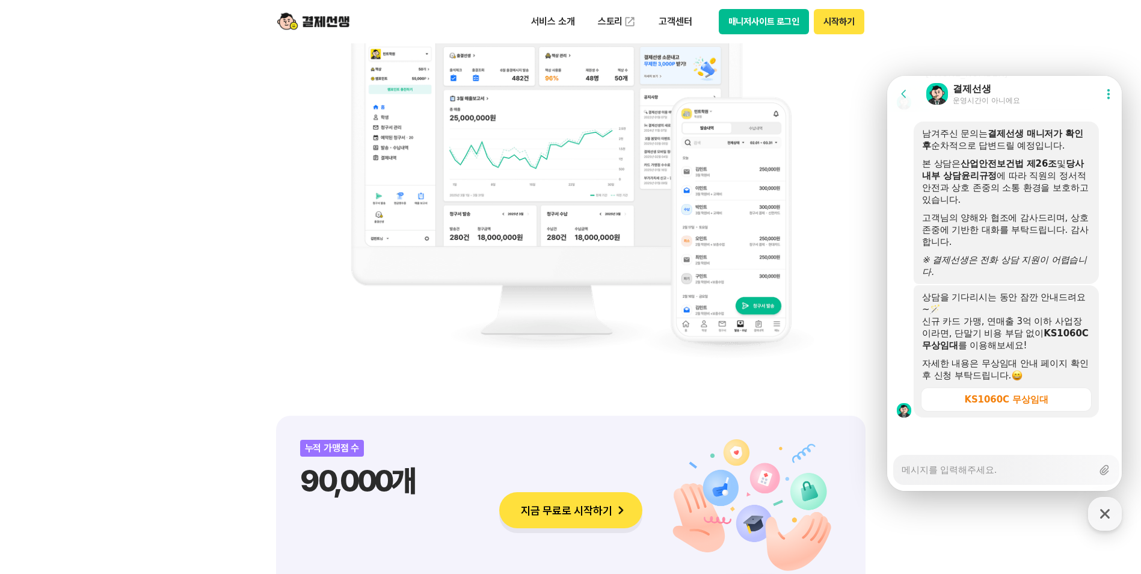
scroll to position [1979, 0]
click at [918, 467] on textarea "Messenger Input Textarea" at bounding box center [997, 465] width 191 height 20
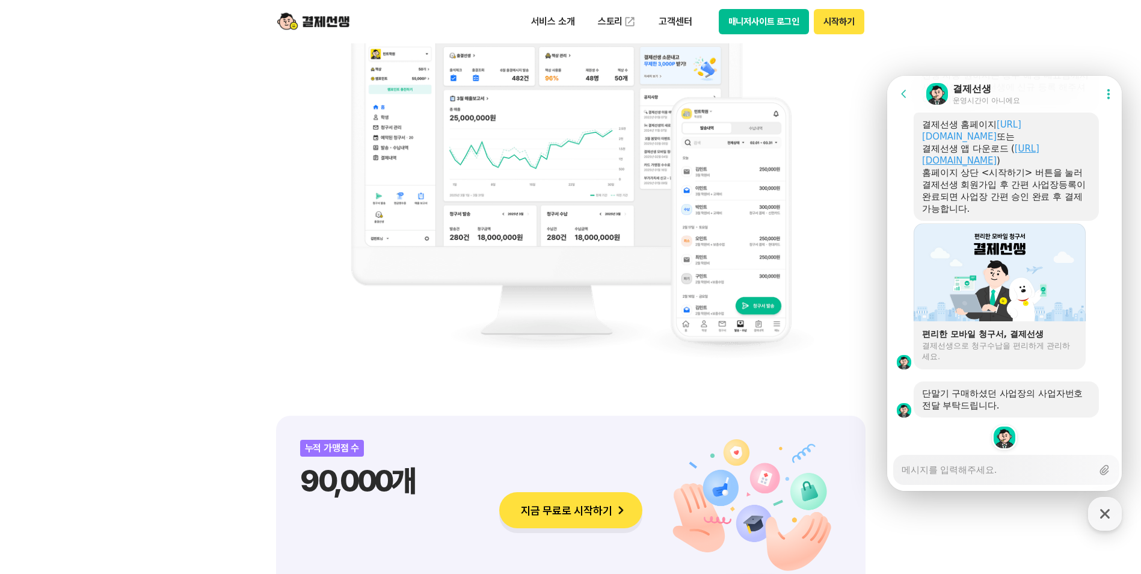
scroll to position [2636, 0]
click at [929, 472] on textarea "Messenger Input Textarea" at bounding box center [997, 465] width 191 height 20
click at [1101, 469] on icon at bounding box center [1104, 469] width 14 height 14
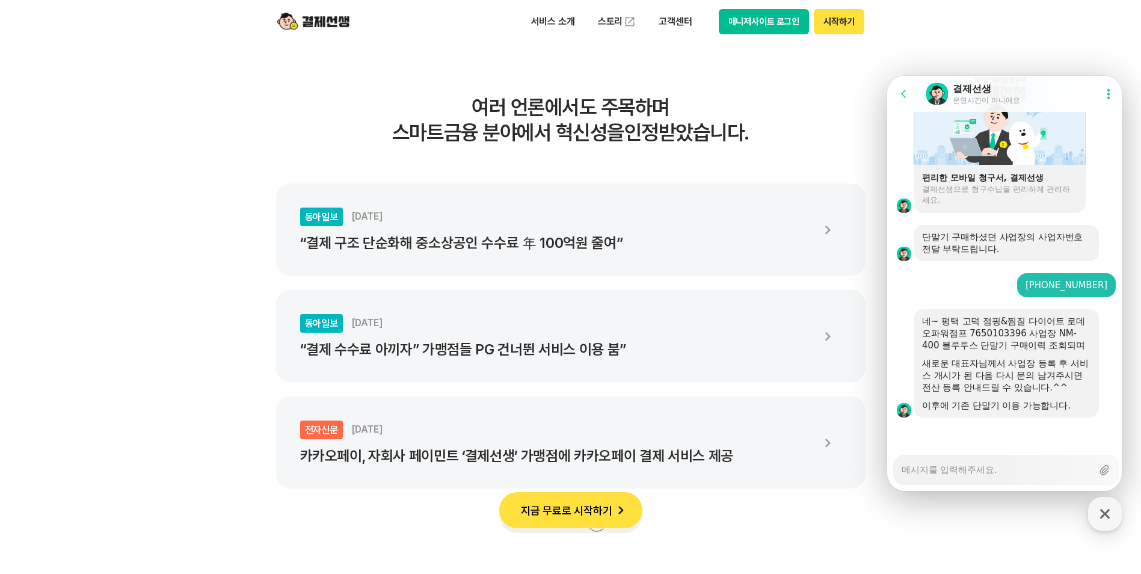
scroll to position [2045, 0]
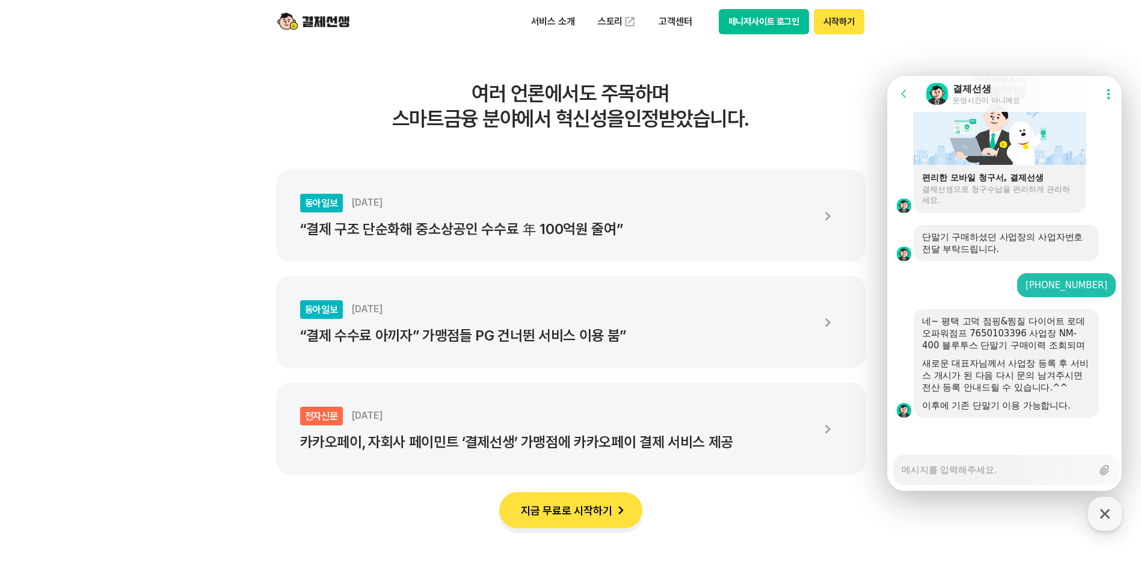
click at [938, 438] on div at bounding box center [1006, 433] width 238 height 32
click at [920, 440] on div at bounding box center [1006, 433] width 238 height 32
click at [921, 474] on textarea "Messenger Input Textarea" at bounding box center [997, 465] width 191 height 20
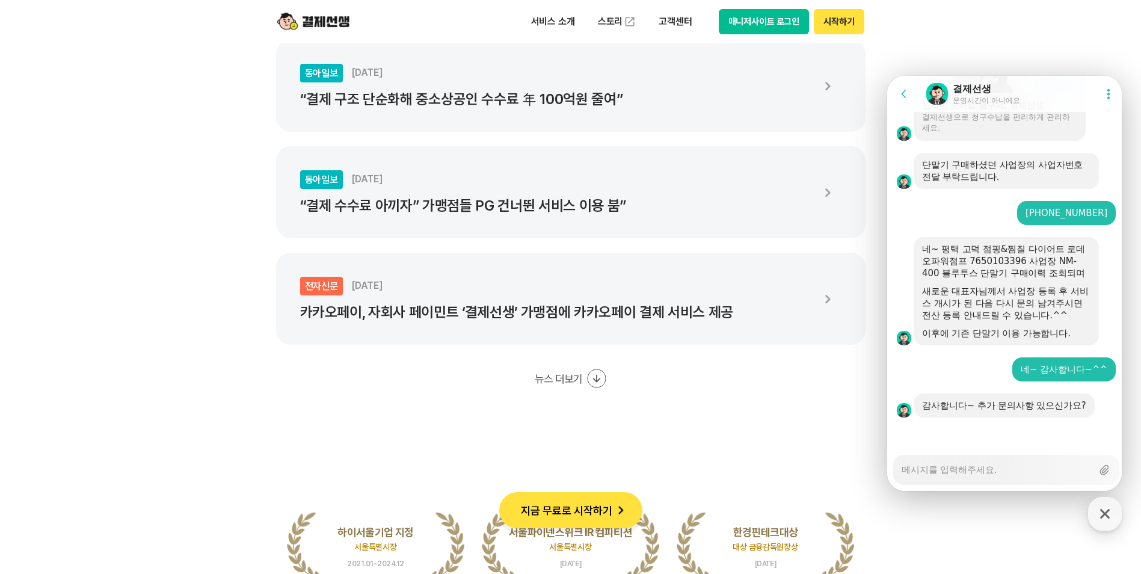
scroll to position [2285, 0]
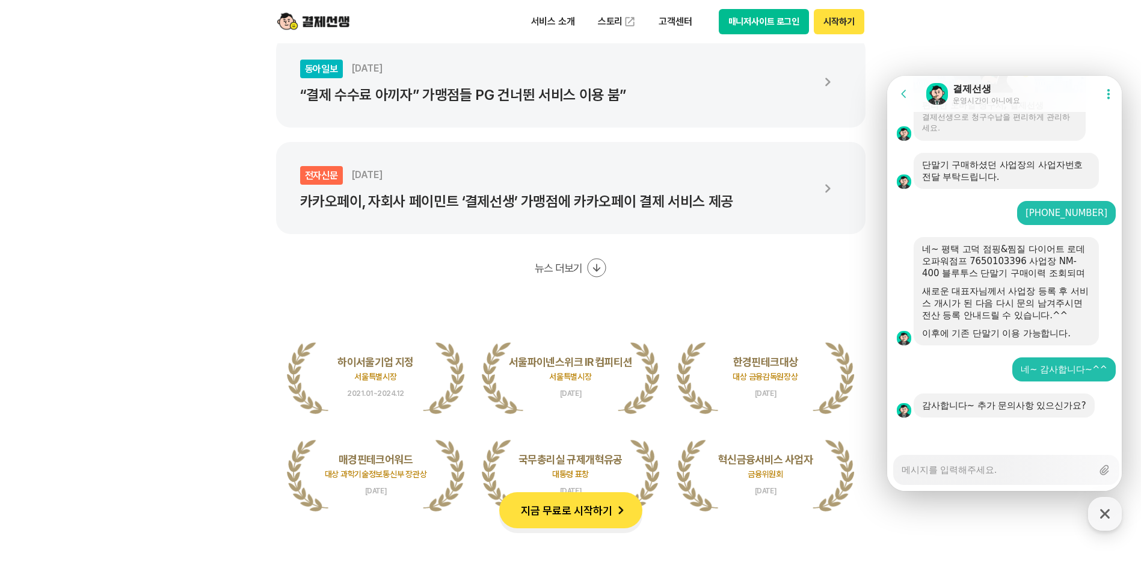
click at [922, 472] on textarea "Messenger Input Textarea" at bounding box center [997, 465] width 191 height 20
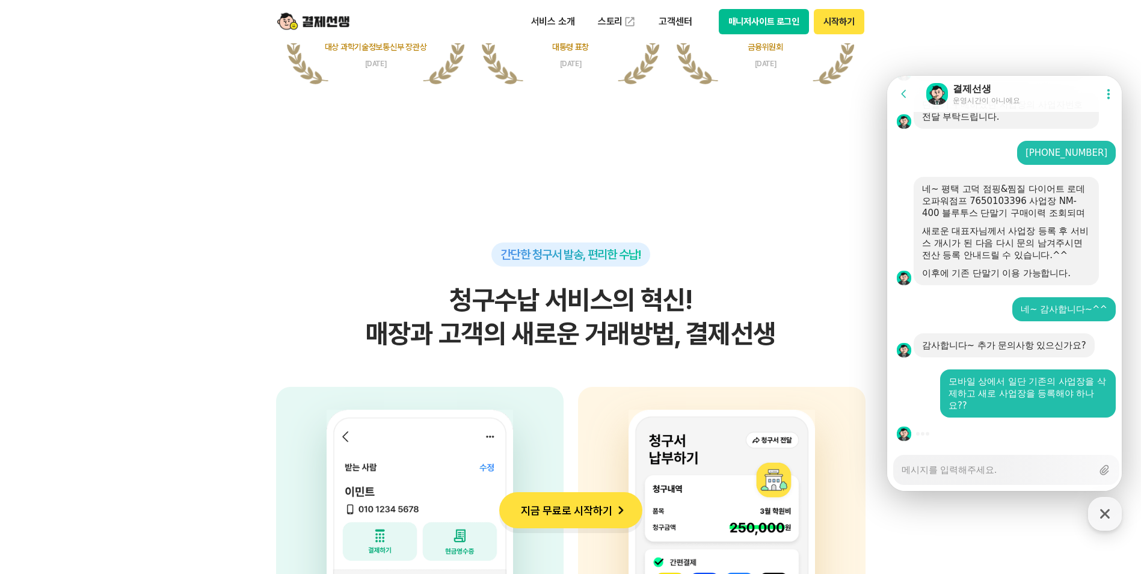
scroll to position [2767, 0]
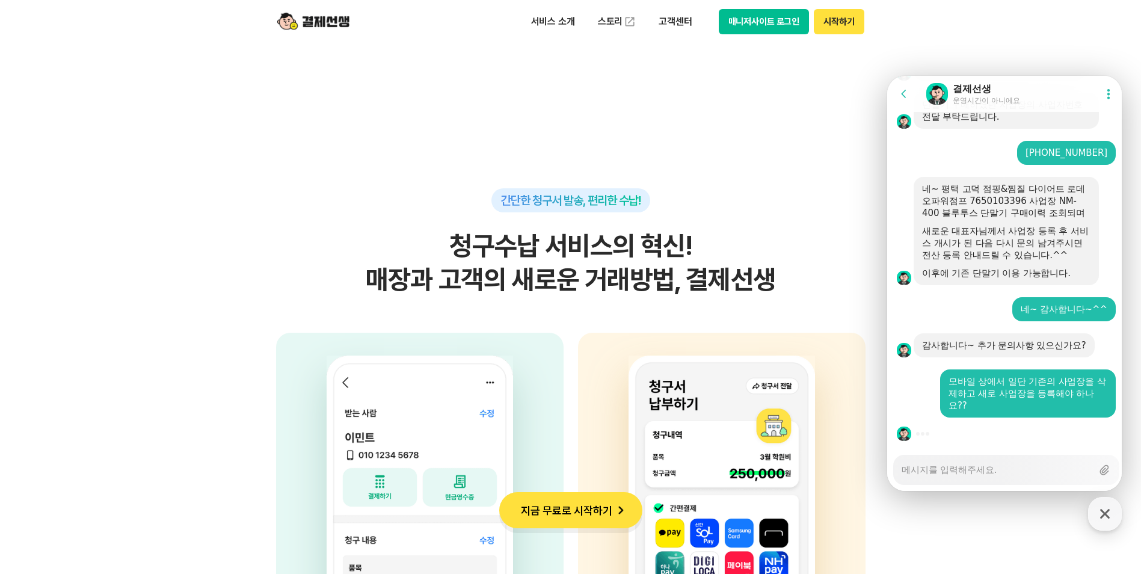
click at [968, 470] on textarea "Messenger Input Textarea" at bounding box center [997, 465] width 191 height 20
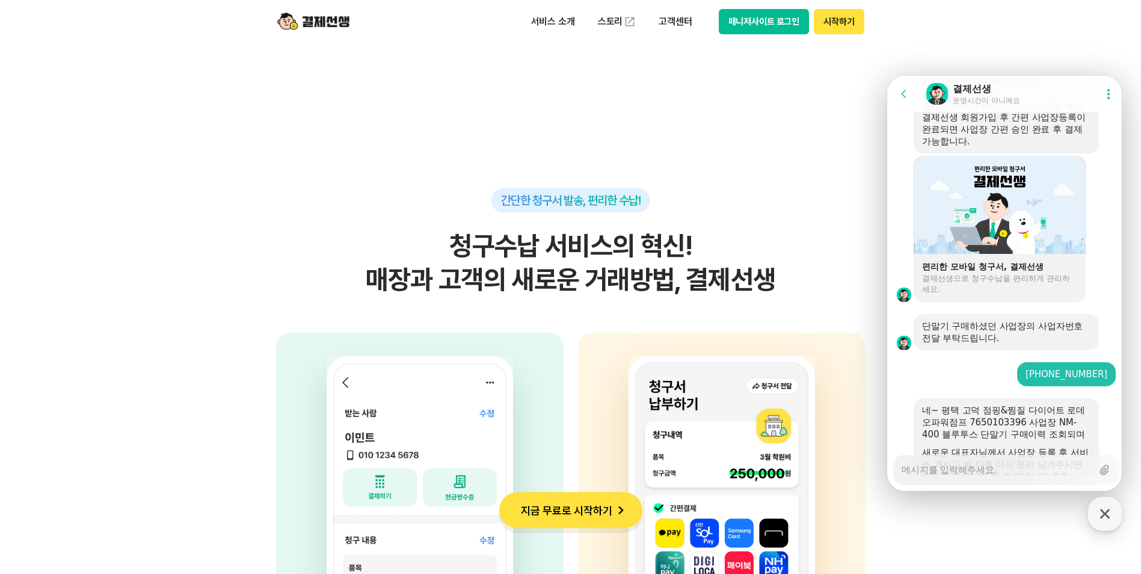
scroll to position [2600, 0]
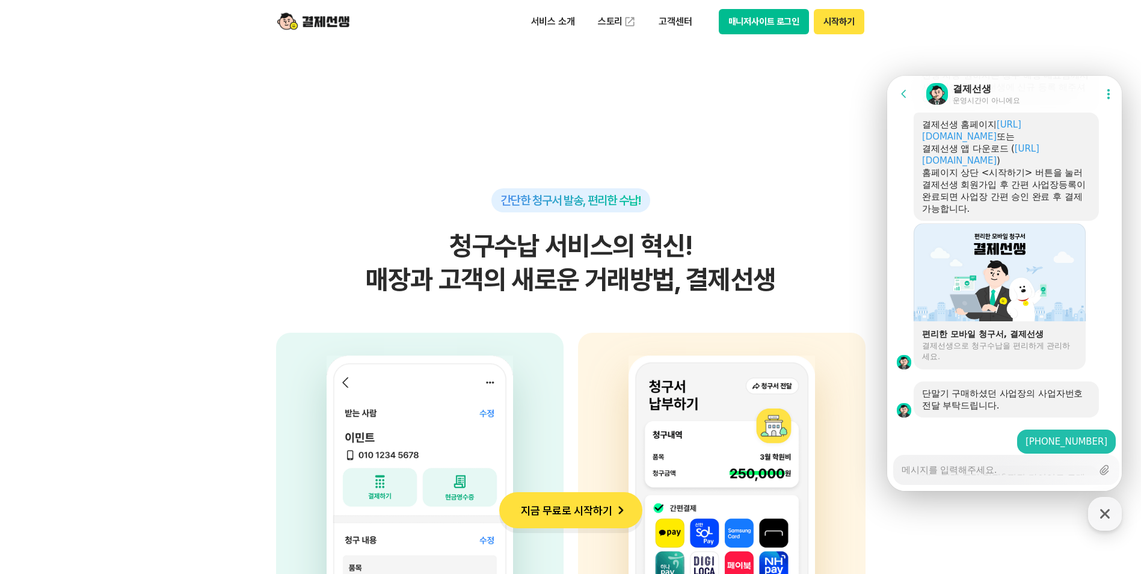
click at [1003, 298] on div at bounding box center [1000, 272] width 172 height 98
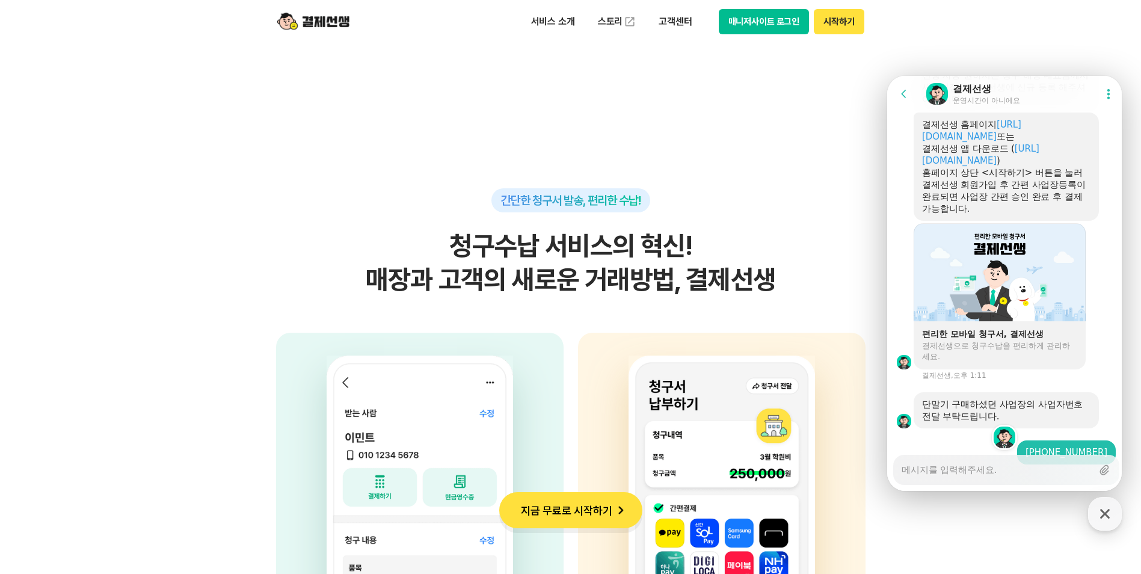
scroll to position [3352, 0]
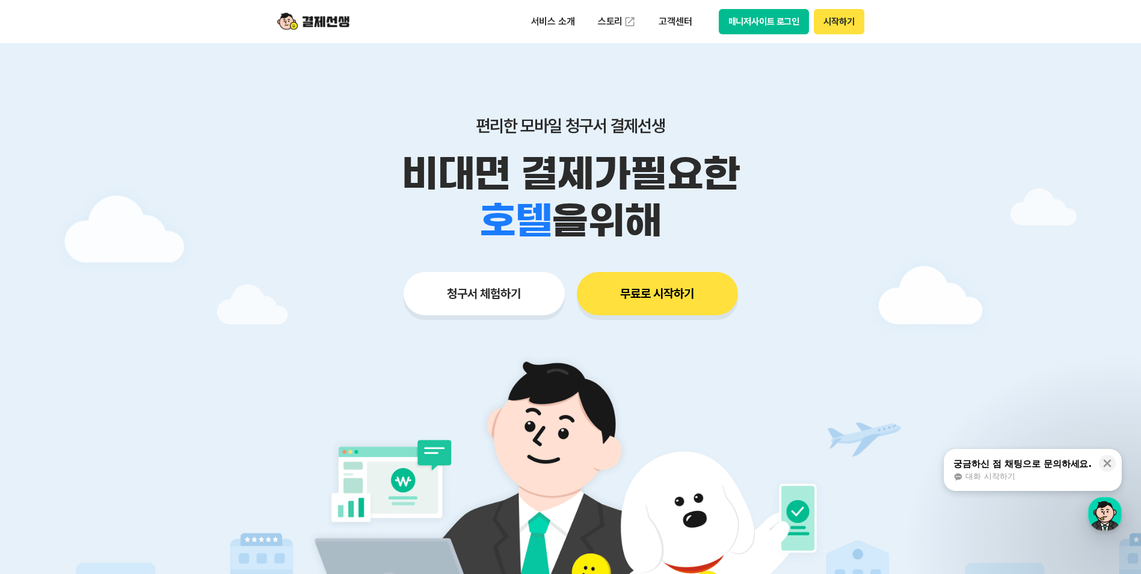
click at [830, 20] on button "시작하기" at bounding box center [839, 21] width 50 height 25
